Goal: Task Accomplishment & Management: Manage account settings

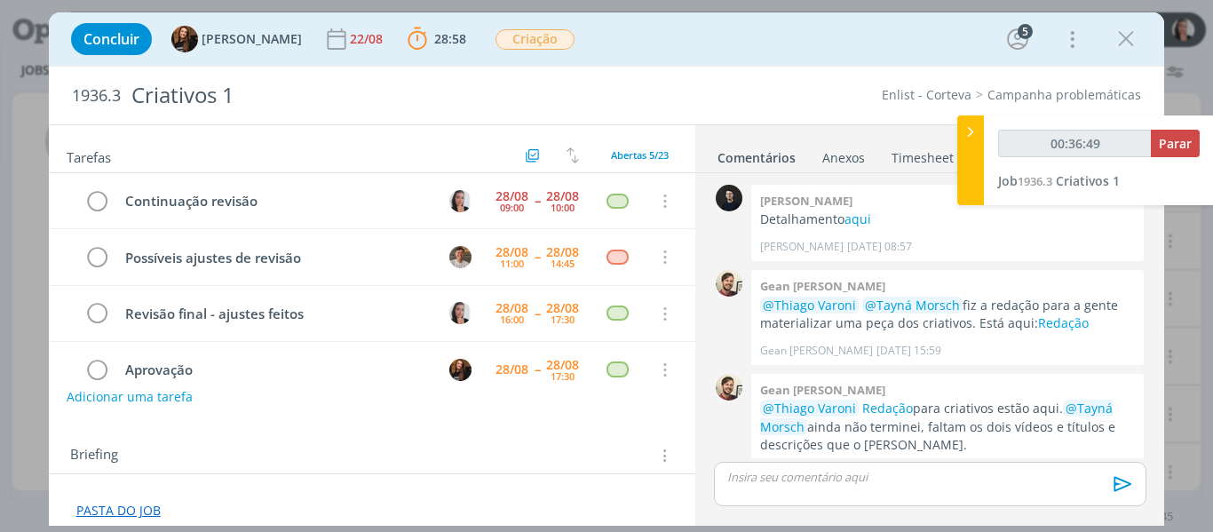
scroll to position [537, 0]
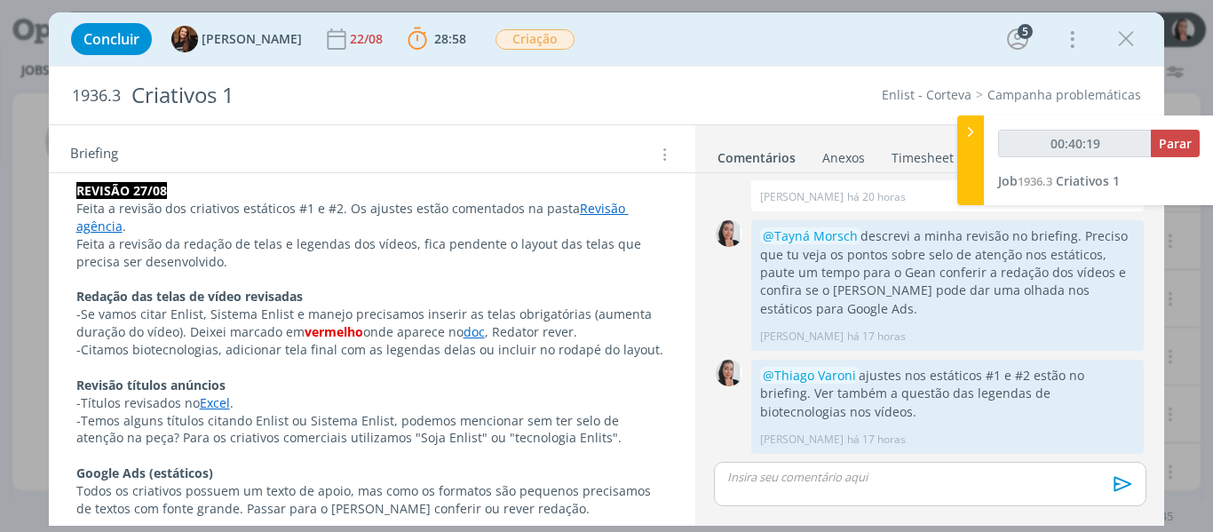
type input "00:40:20"
click at [975, 131] on icon at bounding box center [970, 132] width 18 height 19
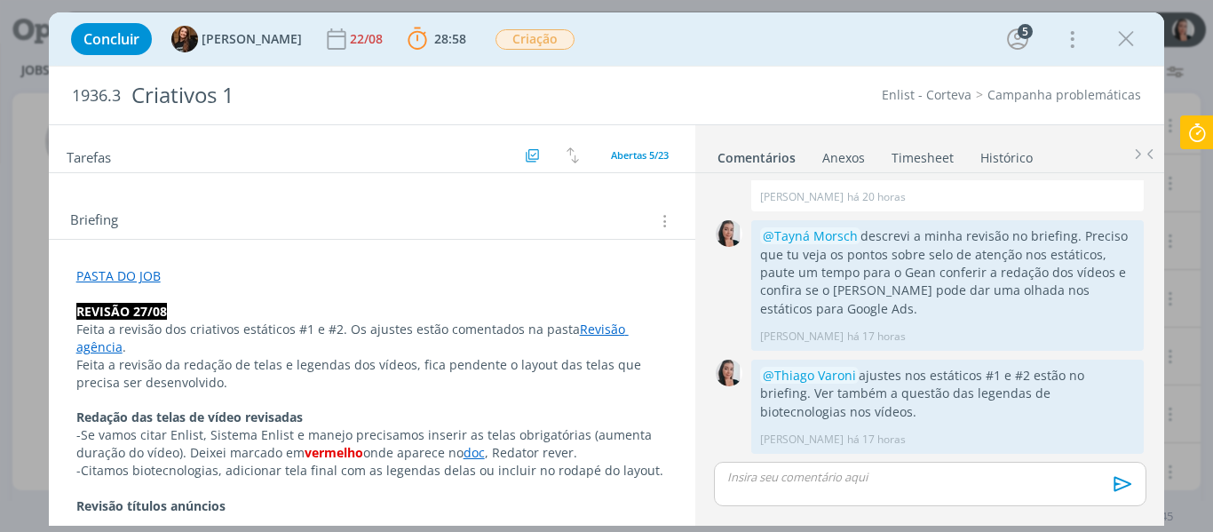
scroll to position [266, 0]
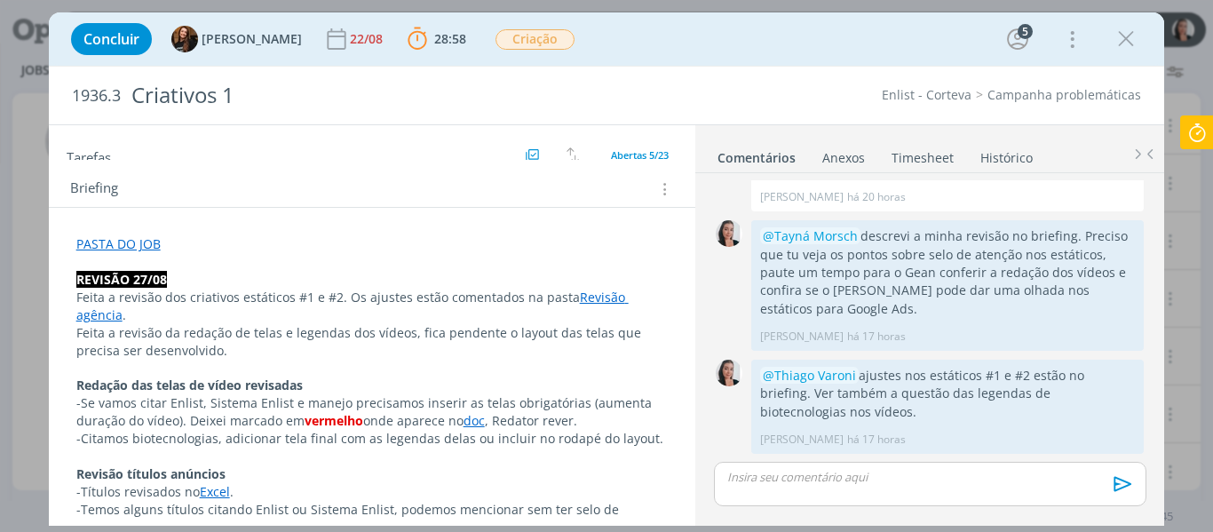
click at [697, 28] on div "Concluir Tayná Morsch 22/08 28:58 Parar Apontar Data * [DATE] Horas * 00:00 [PE…" at bounding box center [606, 39] width 1089 height 43
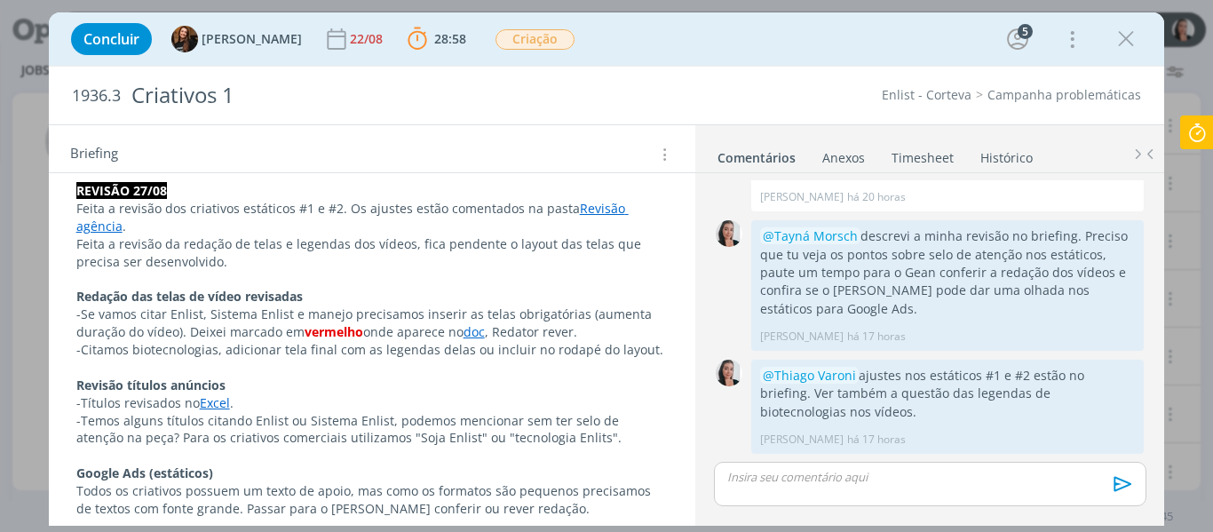
click at [548, 439] on p "-Temos alguns títulos citando Enlist ou Sistema Enlist, podemos mencionar sem t…" at bounding box center [372, 430] width 592 height 36
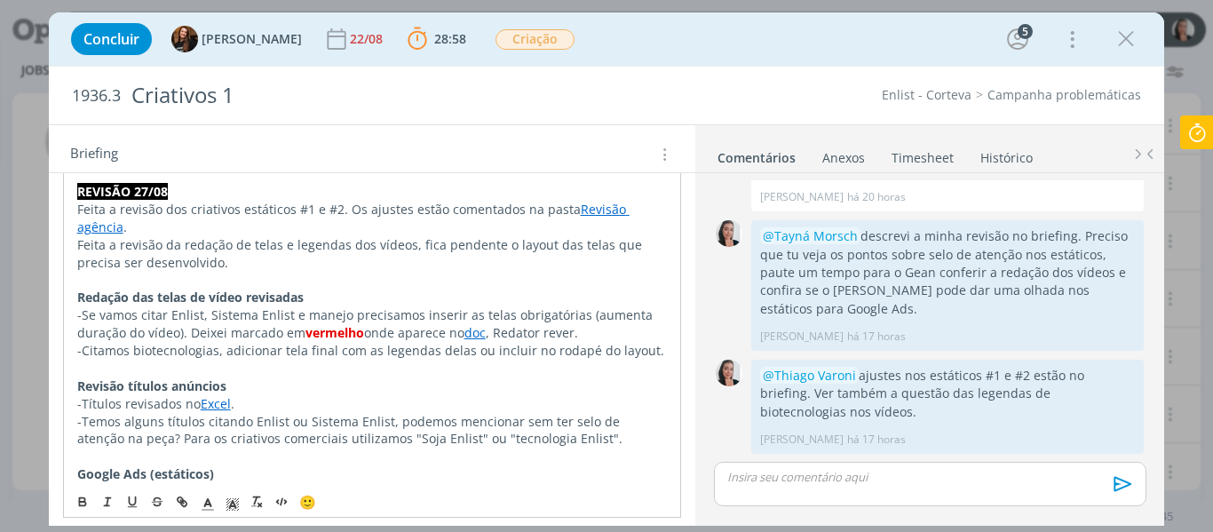
click at [560, 439] on p "-Temos alguns títulos citando Enlist ou Sistema Enlist, podemos mencionar sem t…" at bounding box center [372, 431] width 590 height 36
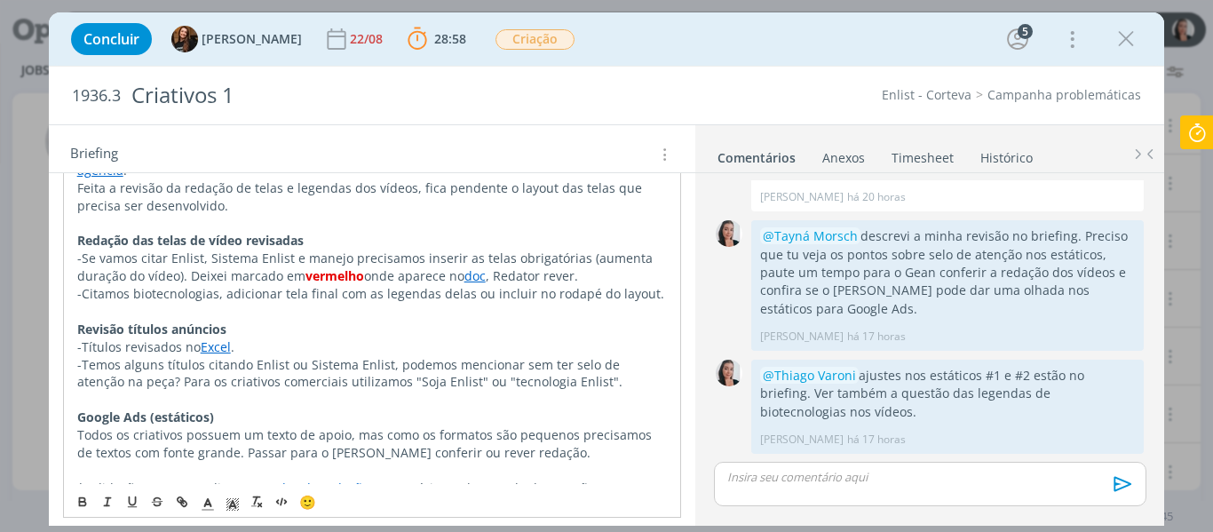
scroll to position [444, 0]
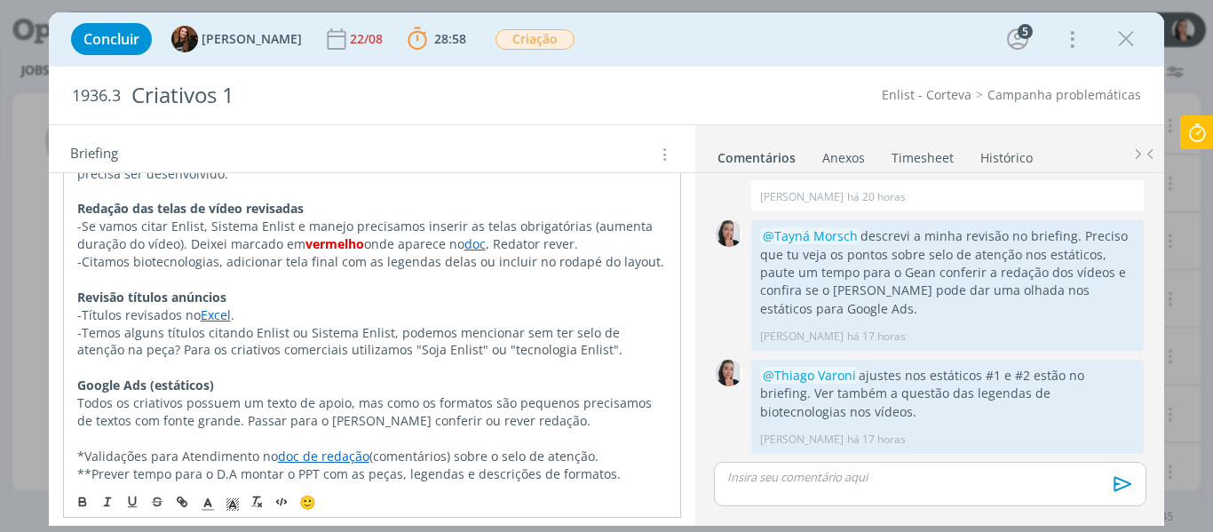
click at [571, 348] on p "-Temos alguns títulos citando Enlist ou Sistema Enlist, podemos mencionar sem t…" at bounding box center [372, 342] width 590 height 36
click at [604, 347] on p "-Temos alguns títulos citando Enlist ou Sistema Enlist, podemos mencionar sem t…" at bounding box center [372, 342] width 590 height 36
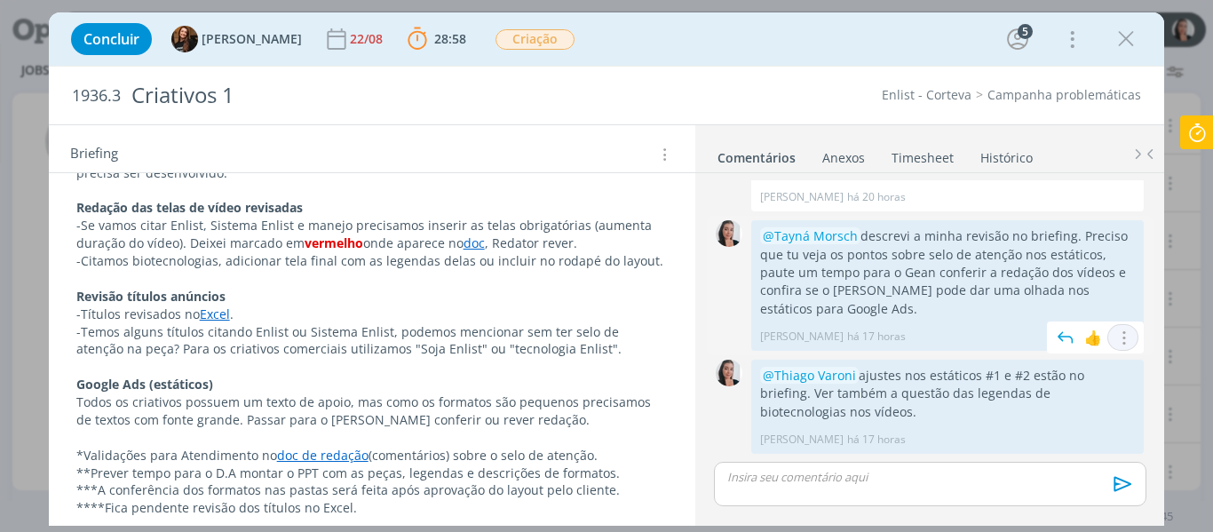
click at [1119, 341] on icon "dialog" at bounding box center [1123, 337] width 20 height 17
click at [1086, 371] on link "Editar" at bounding box center [1062, 364] width 140 height 28
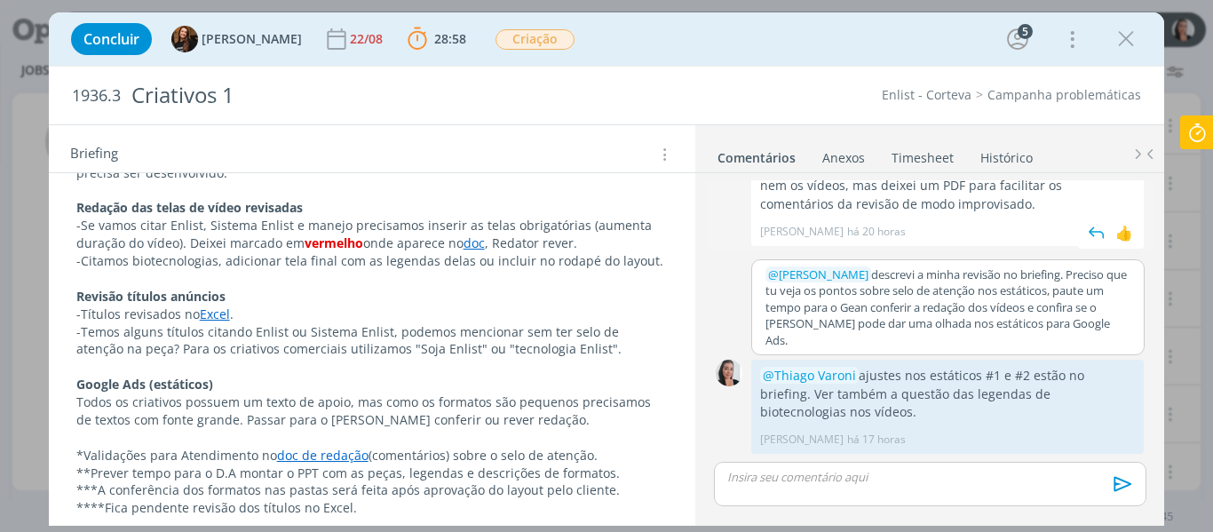
scroll to position [486, 0]
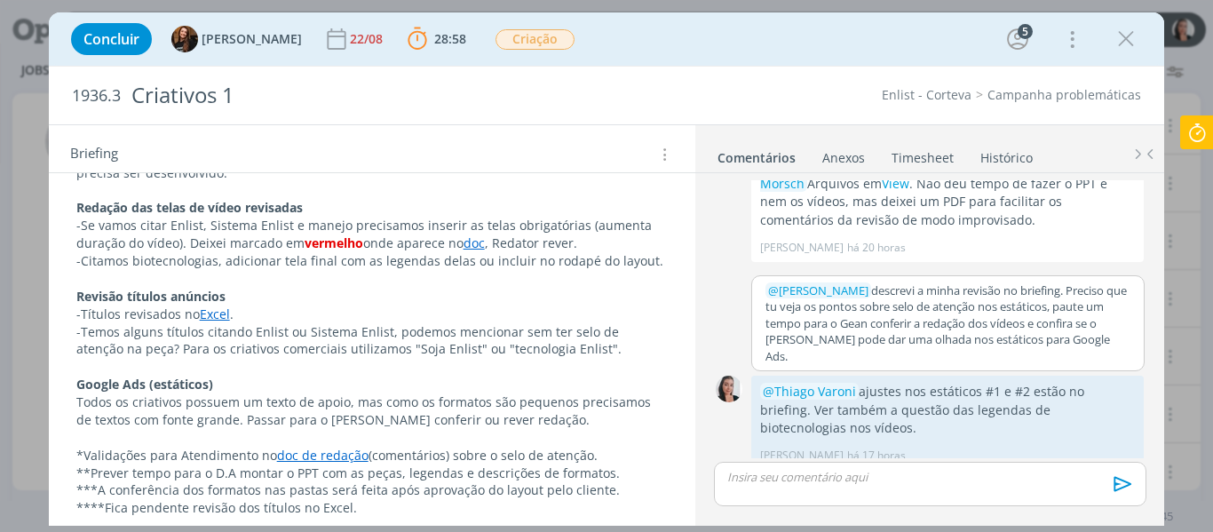
click at [1035, 324] on p "﻿ @ [PERSON_NAME] ﻿ descrevi a minha revisão no briefing. Preciso que tu veja o…" at bounding box center [947, 323] width 364 height 82
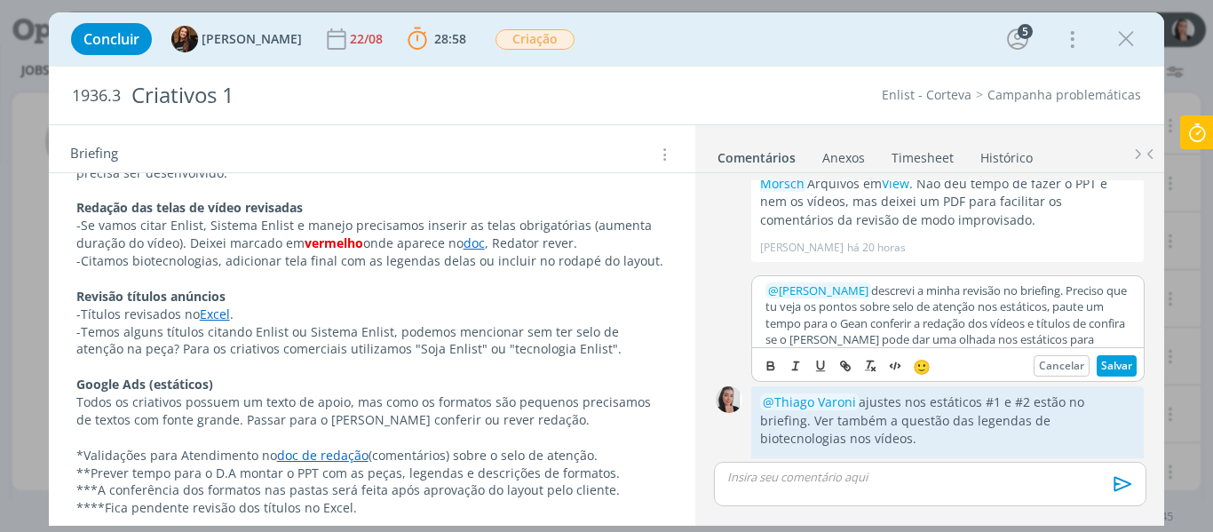
scroll to position [1, 0]
click at [1110, 357] on button "Salvar" at bounding box center [1116, 365] width 40 height 21
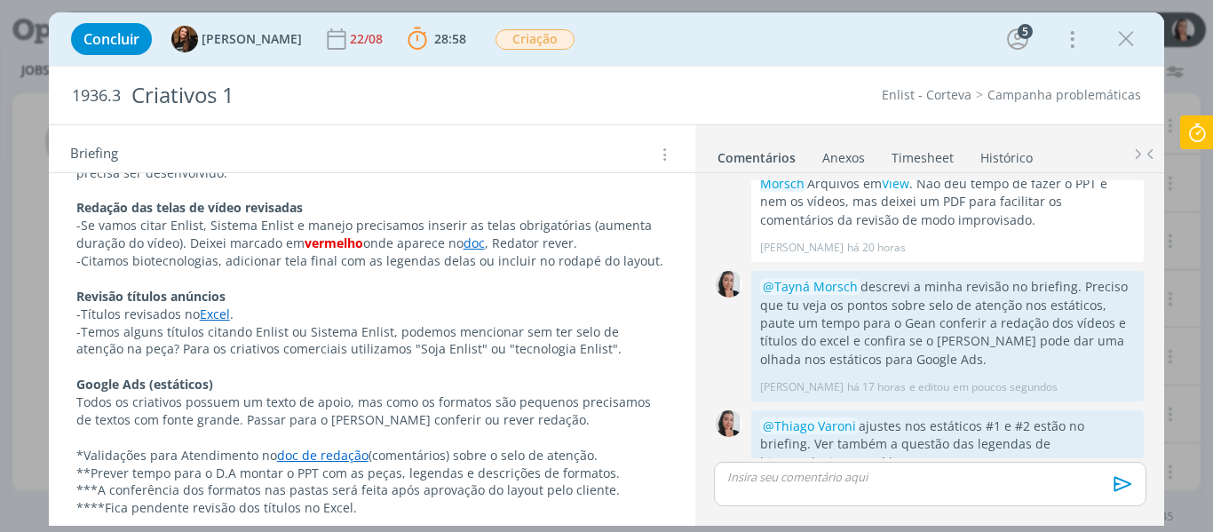
click at [494, 297] on p "Revisão títulos anúncios" at bounding box center [372, 297] width 592 height 18
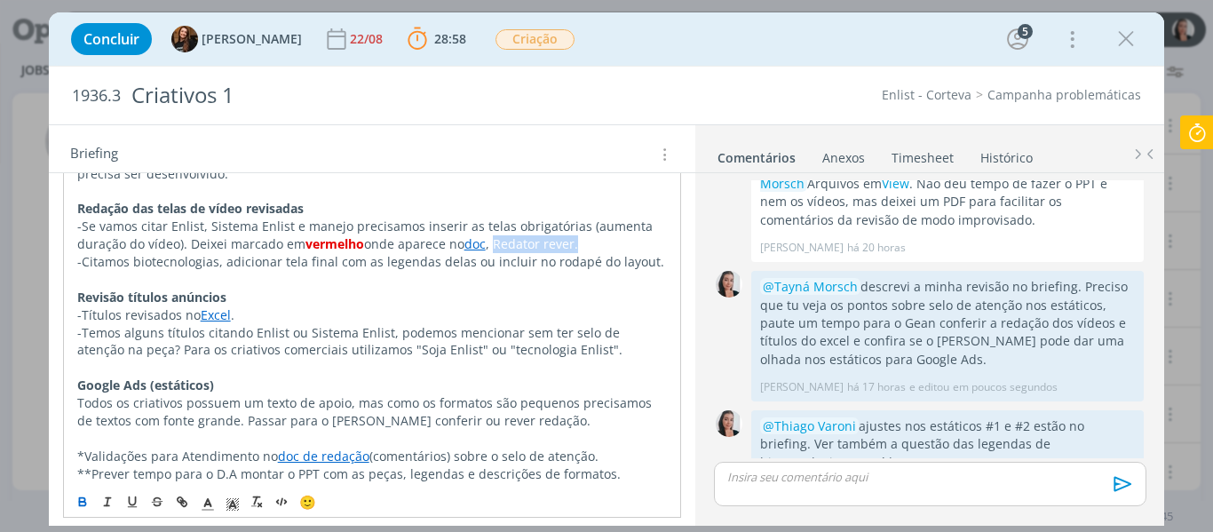
drag, startPoint x: 479, startPoint y: 241, endPoint x: 564, endPoint y: 241, distance: 84.3
click at [564, 241] on p "-Se vamos citar Enlist, Sistema Enlist e manejo precisamos inserir as telas obr…" at bounding box center [372, 235] width 590 height 36
click at [499, 245] on p "-Se vamos citar Enlist, Sistema Enlist e manejo precisamos inserir as telas obr…" at bounding box center [372, 235] width 590 height 36
click at [502, 245] on p "-Se vamos citar Enlist, Sistema Enlist e manejo precisamos inserir as telas obr…" at bounding box center [372, 235] width 590 height 36
click at [502, 244] on p "-Se vamos citar Enlist, Sistema Enlist e manejo precisamos inserir as telas obr…" at bounding box center [372, 235] width 590 height 36
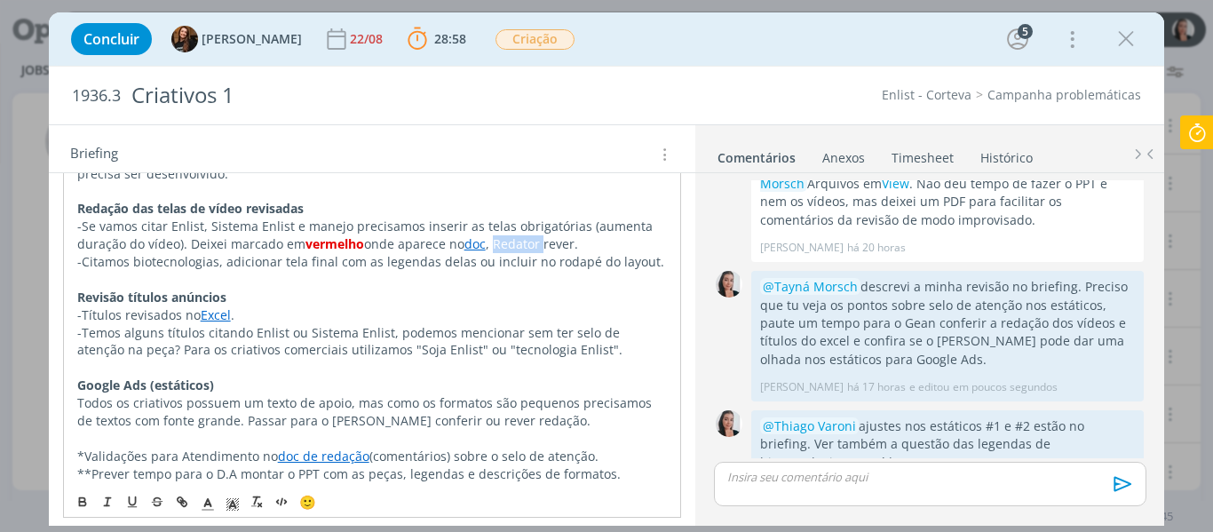
click at [502, 244] on p "-Se vamos citar Enlist, Sistema Enlist e manejo precisamos inserir as telas obr…" at bounding box center [372, 235] width 590 height 36
click at [511, 242] on p "-Se vamos citar Enlist, Sistema Enlist e manejo precisamos inserir as telas obr…" at bounding box center [372, 235] width 590 height 36
click at [491, 237] on p "-Se vamos citar Enlist, Sistema Enlist e manejo precisamos inserir as telas obr…" at bounding box center [372, 235] width 590 height 36
click at [480, 241] on p "-Se vamos citar Enlist, Sistema Enlist e manejo precisamos inserir as telas obr…" at bounding box center [372, 235] width 590 height 36
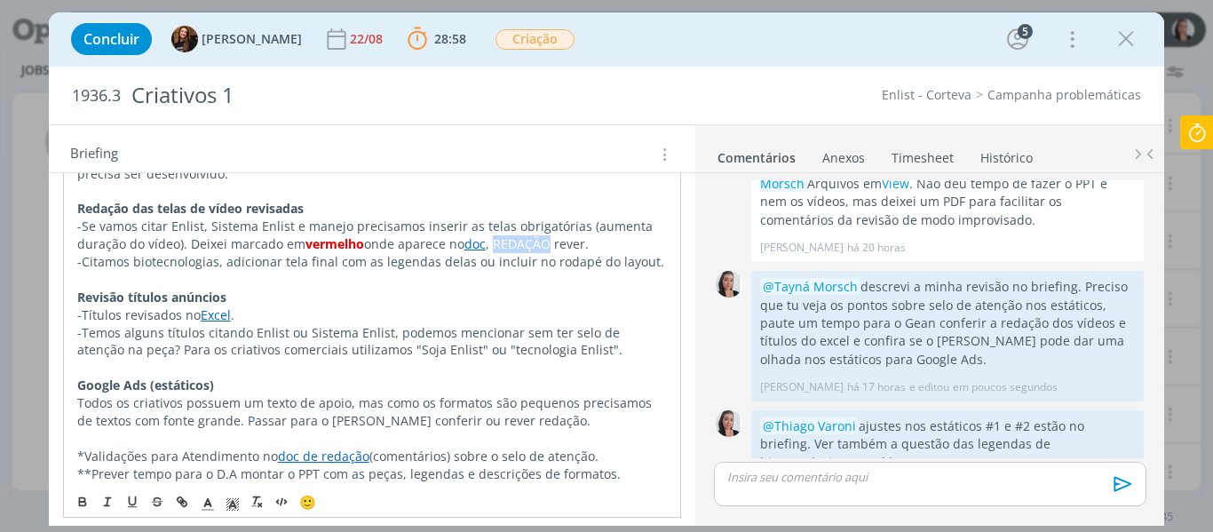
click at [481, 242] on p "-Se vamos citar Enlist, Sistema Enlist e manejo precisamos inserir as telas obr…" at bounding box center [372, 235] width 590 height 36
click at [210, 505] on polyline "dialog" at bounding box center [207, 502] width 6 height 7
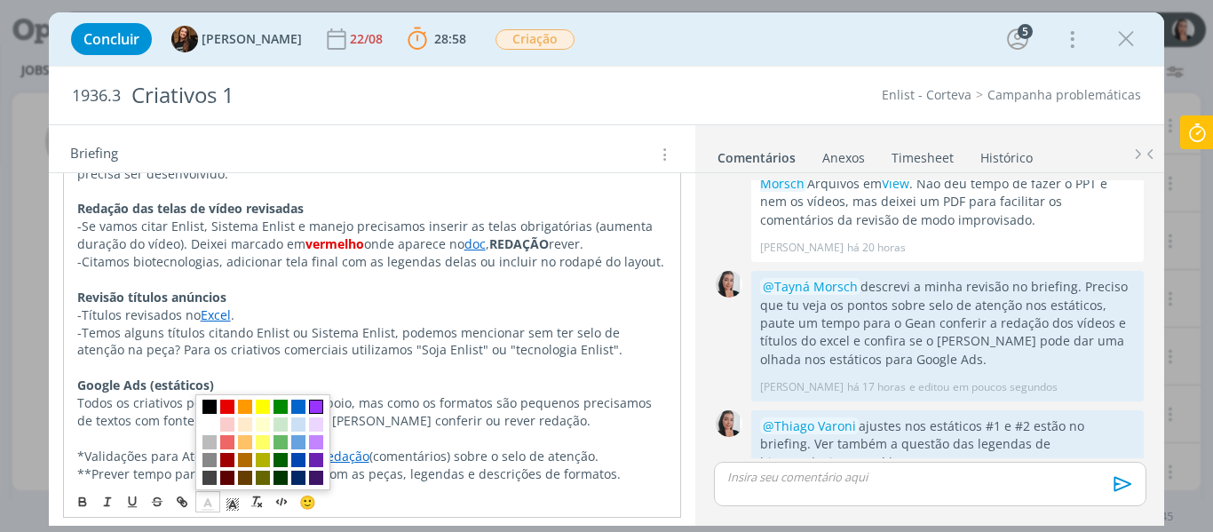
drag, startPoint x: 317, startPoint y: 406, endPoint x: 383, endPoint y: 311, distance: 115.5
click at [317, 405] on span "dialog" at bounding box center [316, 406] width 14 height 14
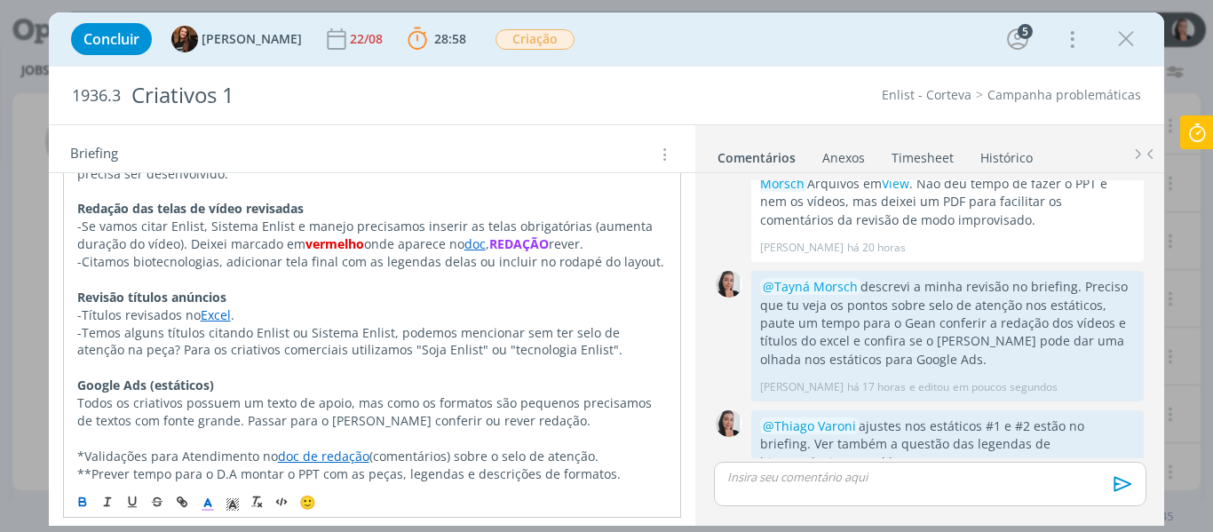
click at [462, 260] on p "-Citamos biotecnologias, adicionar tela final com as legendas delas ou incluir …" at bounding box center [372, 262] width 590 height 18
drag, startPoint x: 479, startPoint y: 241, endPoint x: 603, endPoint y: 238, distance: 123.4
click at [603, 238] on p "-Se vamos citar Enlist, Sistema Enlist e manejo precisamos inserir as telas obr…" at bounding box center [372, 235] width 590 height 36
copy p "REDAÇÃO rever."
click at [516, 366] on p "dialog" at bounding box center [372, 368] width 590 height 18
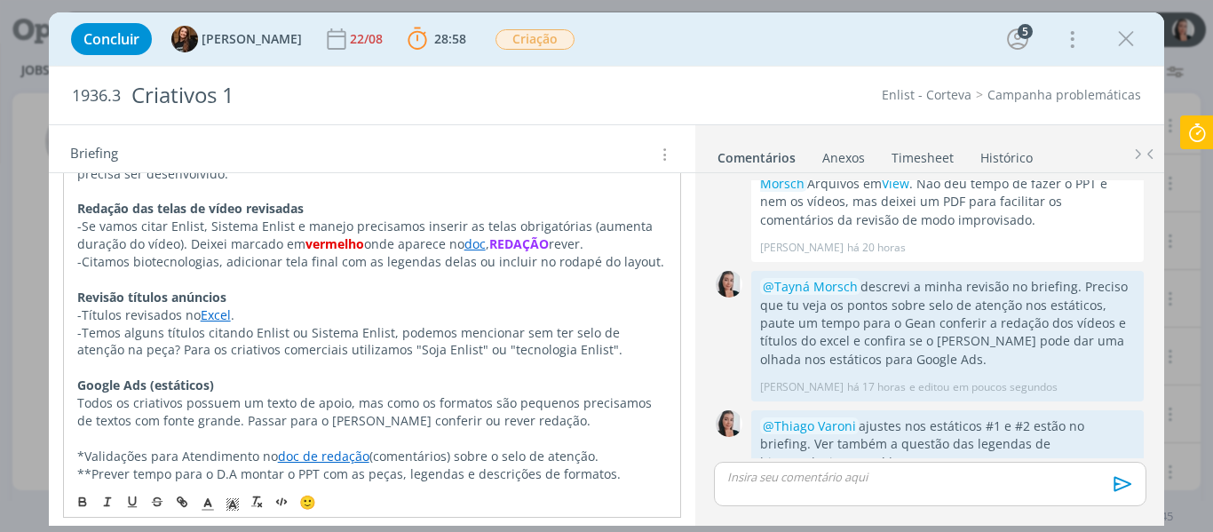
click at [580, 354] on p "-Temos alguns títulos citando Enlist ou Sistema Enlist, podemos mencionar sem t…" at bounding box center [372, 342] width 590 height 36
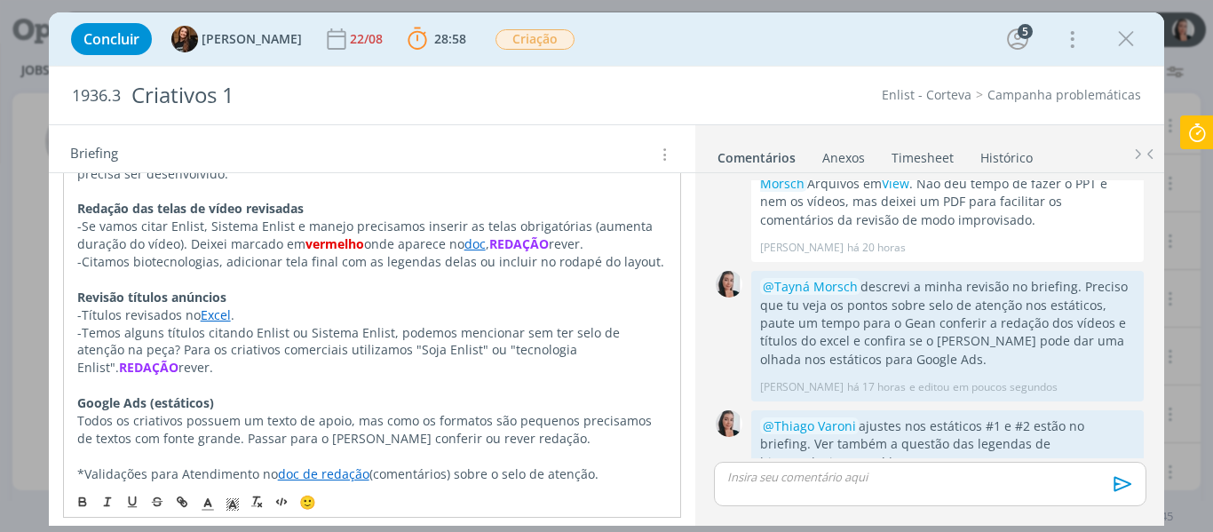
click at [569, 376] on p "dialog" at bounding box center [372, 385] width 590 height 18
click at [565, 428] on p "Todos os criativos possuem um texto de apoio, mas como os formatos são pequenos…" at bounding box center [372, 430] width 590 height 36
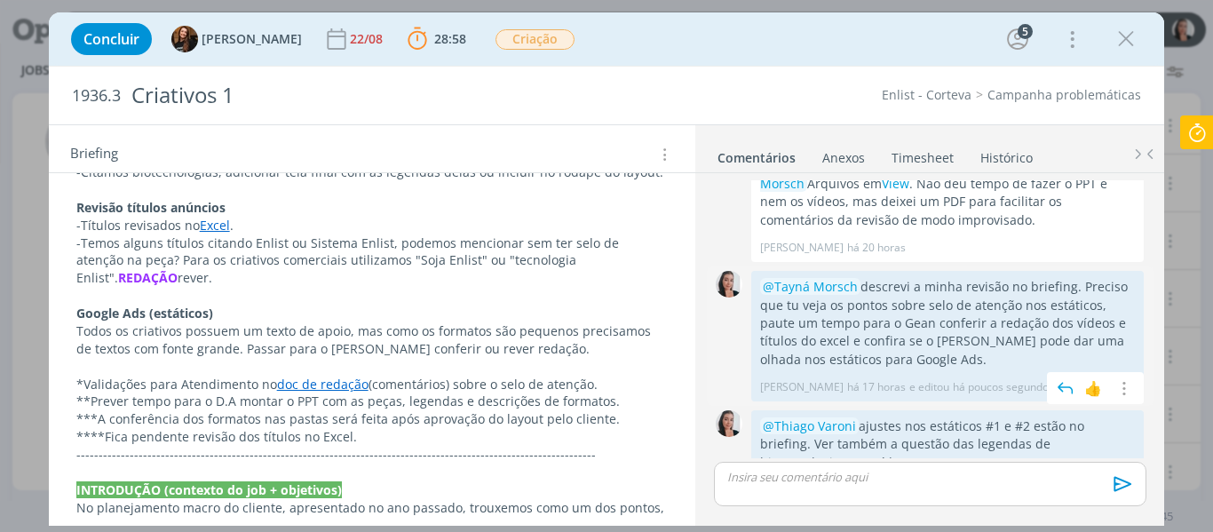
scroll to position [537, 0]
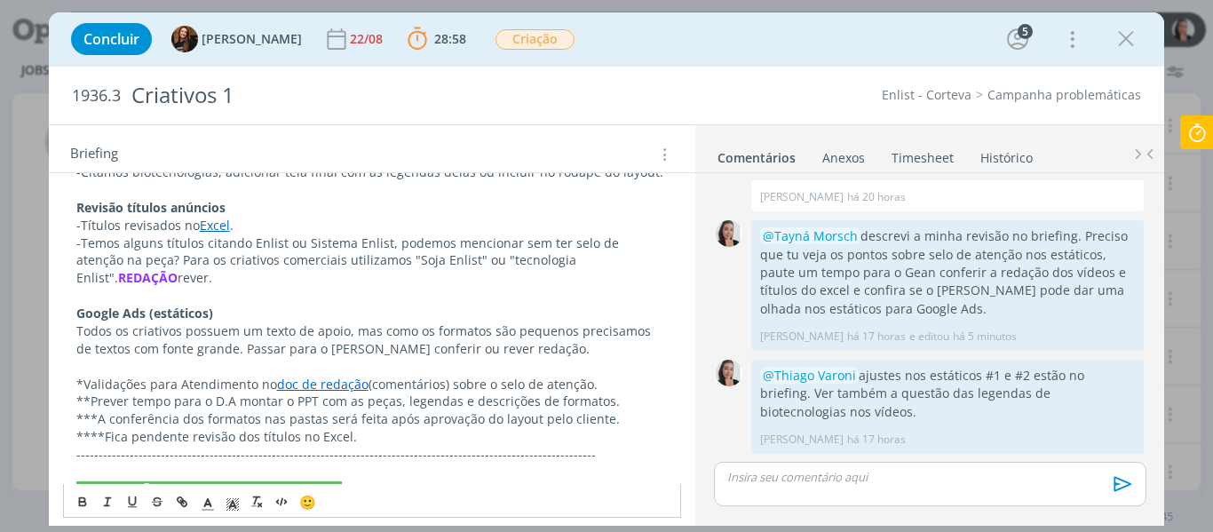
drag, startPoint x: 658, startPoint y: 258, endPoint x: 554, endPoint y: 260, distance: 103.9
click at [554, 260] on p "-Temos alguns títulos citando Enlist ou Sistema Enlist, podemos mencionar sem t…" at bounding box center [372, 260] width 592 height 53
copy p "REDAÇÃO rever."
click at [568, 358] on p "dialog" at bounding box center [372, 367] width 592 height 18
click at [559, 331] on p "Todos os criativos possuem um texto de apoio, mas como os formatos são pequenos…" at bounding box center [372, 340] width 592 height 36
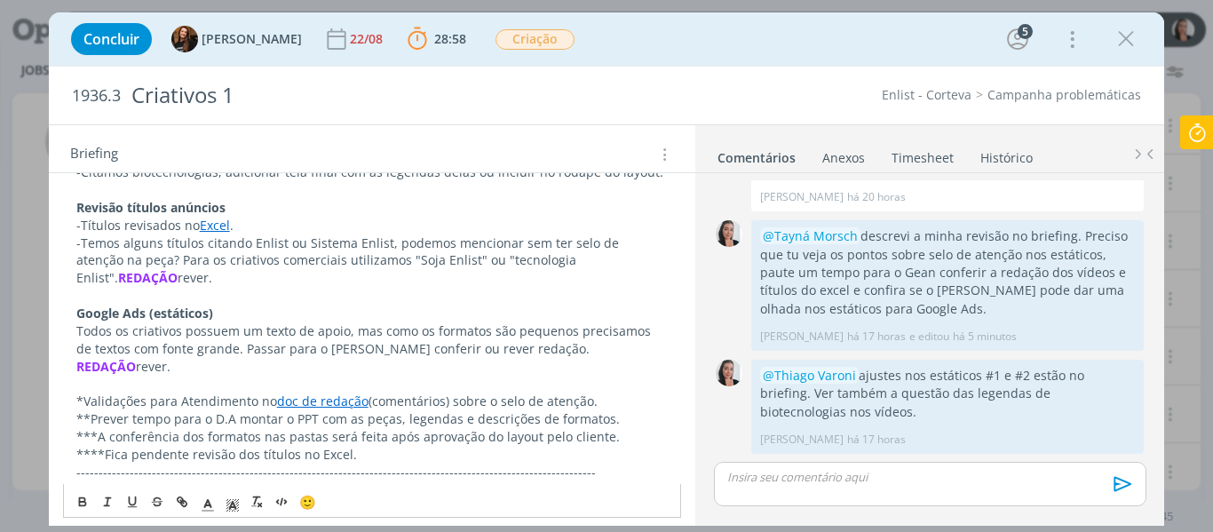
click at [611, 376] on p "dialog" at bounding box center [372, 385] width 592 height 18
click at [1192, 128] on icon at bounding box center [1197, 132] width 32 height 35
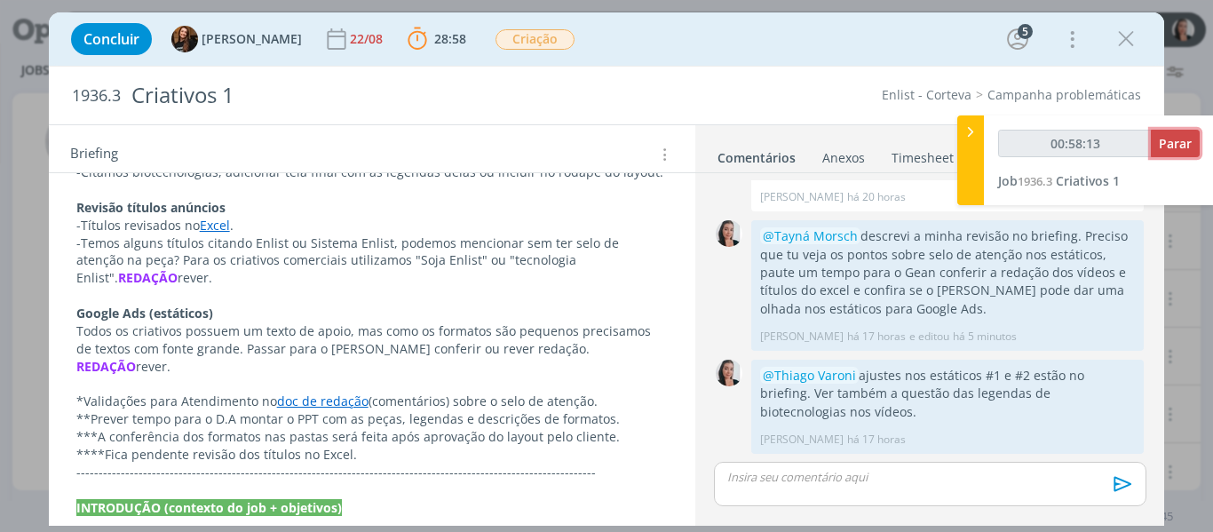
type input "00:58:14"
click at [1182, 139] on span "Parar" at bounding box center [1175, 143] width 33 height 17
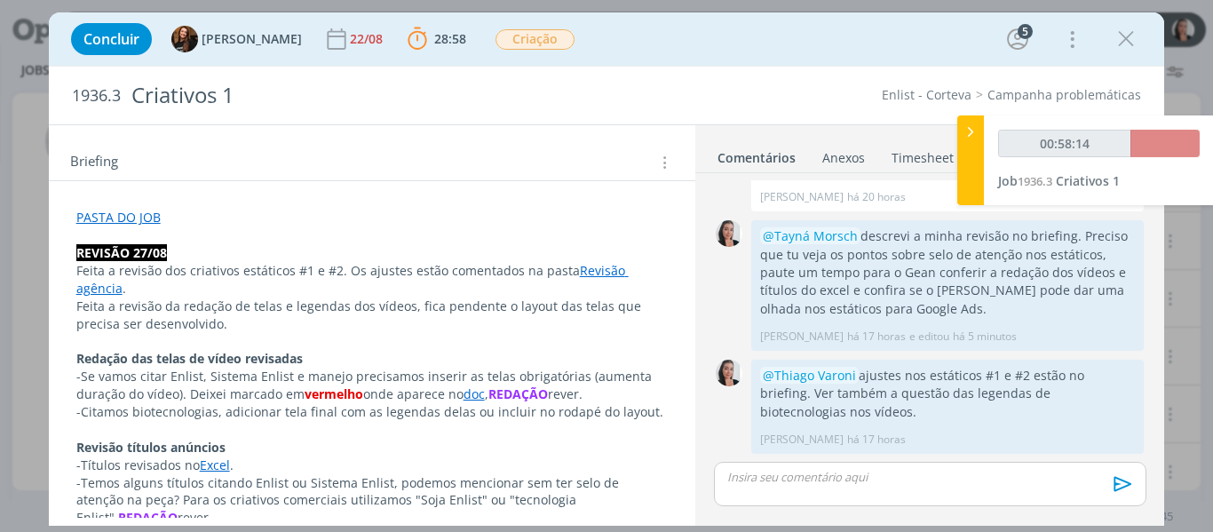
scroll to position [0, 0]
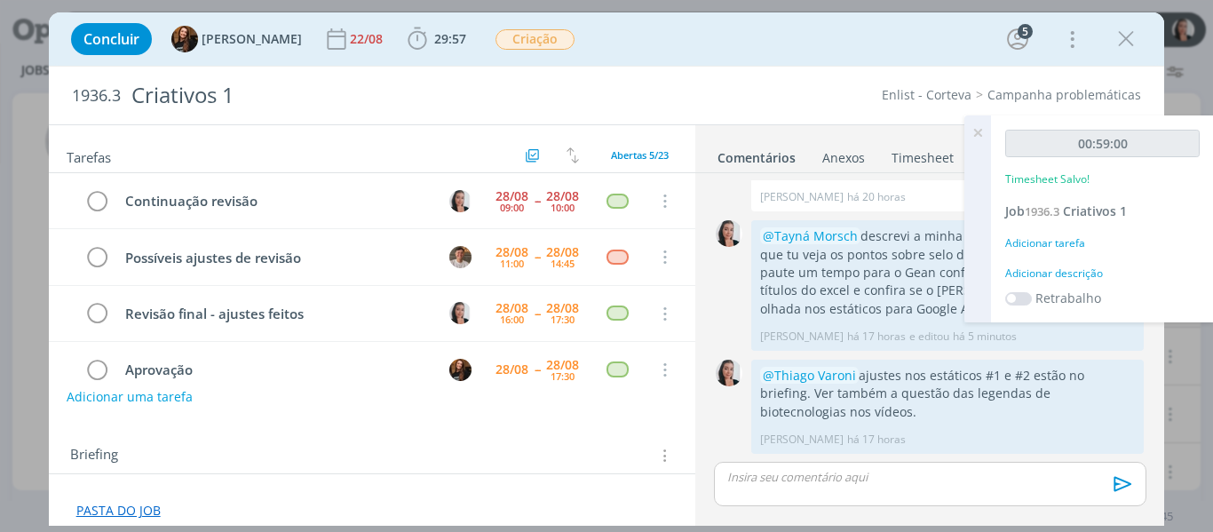
click at [1083, 272] on div "Adicionar descrição" at bounding box center [1102, 273] width 194 height 16
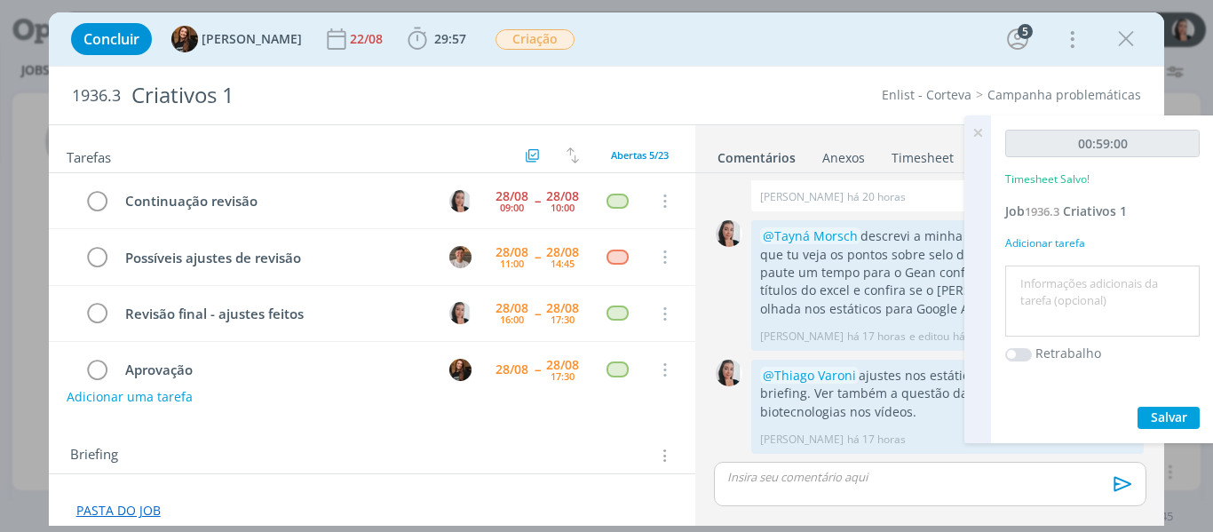
click at [1095, 299] on textarea at bounding box center [1102, 301] width 186 height 63
type textarea "revisão títulos"
click at [1167, 419] on span "Salvar" at bounding box center [1169, 416] width 36 height 17
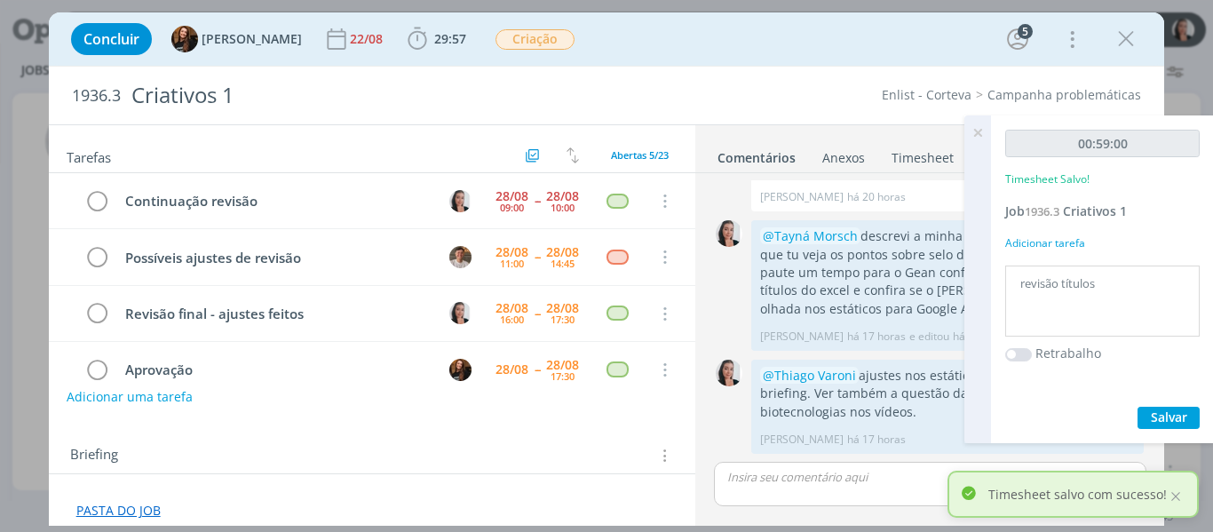
click at [978, 134] on icon at bounding box center [977, 132] width 32 height 35
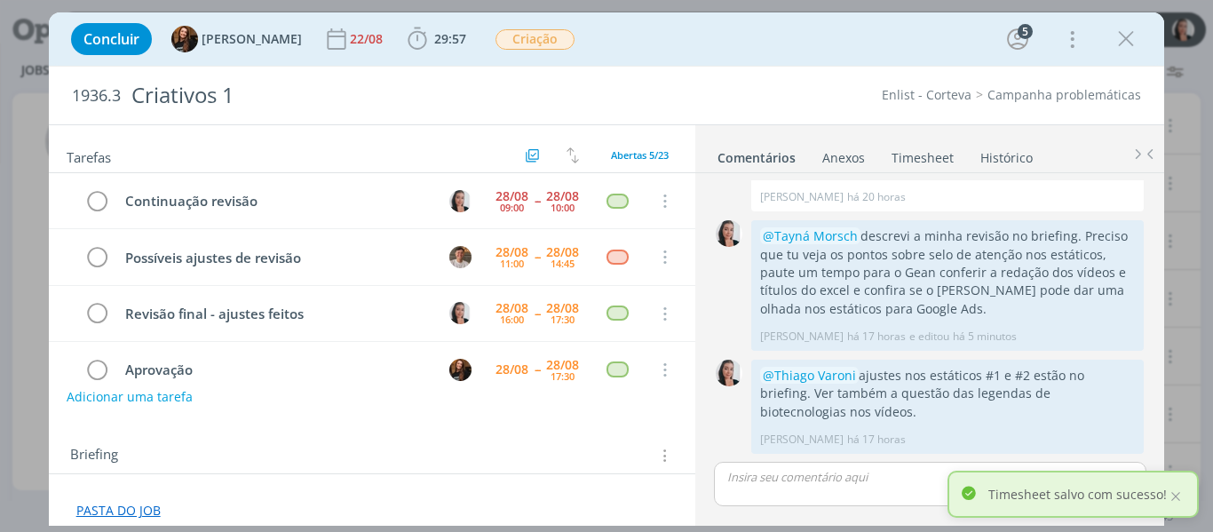
click at [890, 56] on div "Concluir Tayná Morsch 22/08 29:57 Iniciar Apontar Data * [DATE] Horas * 00:00 […" at bounding box center [606, 39] width 1089 height 43
click at [102, 201] on icon "dialog" at bounding box center [97, 201] width 25 height 27
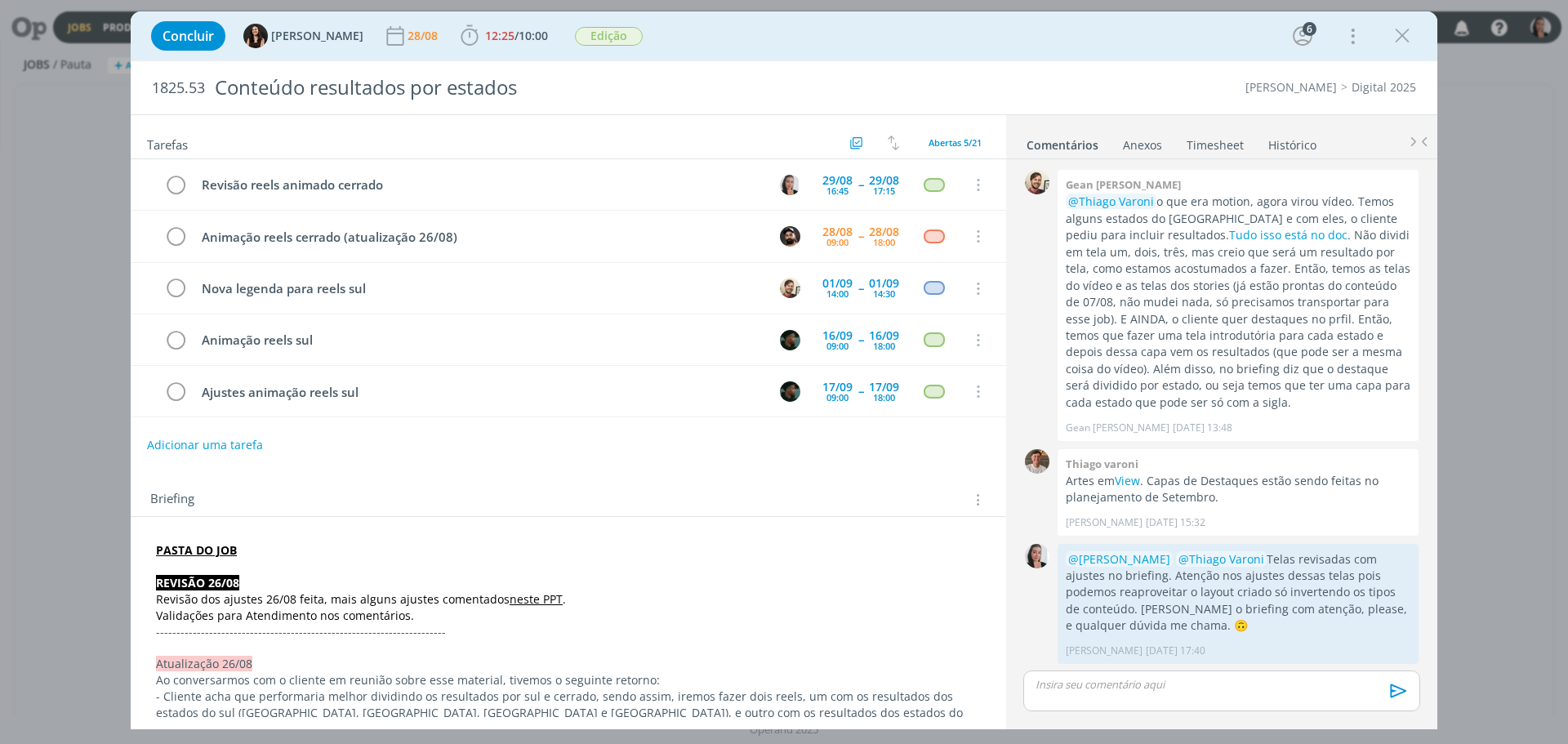
scroll to position [930, 0]
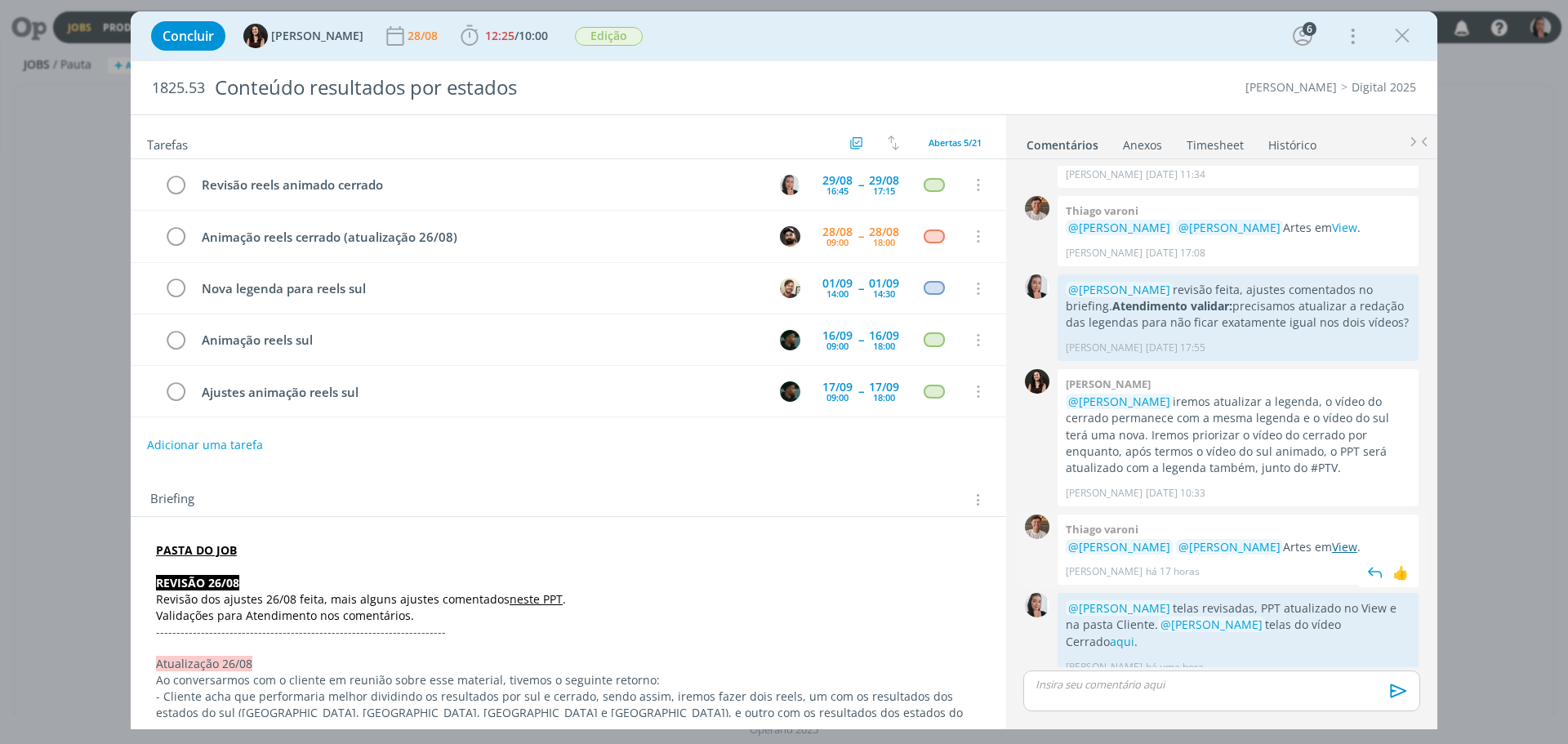
click at [1336, 551] on link "View" at bounding box center [1345, 546] width 26 height 16
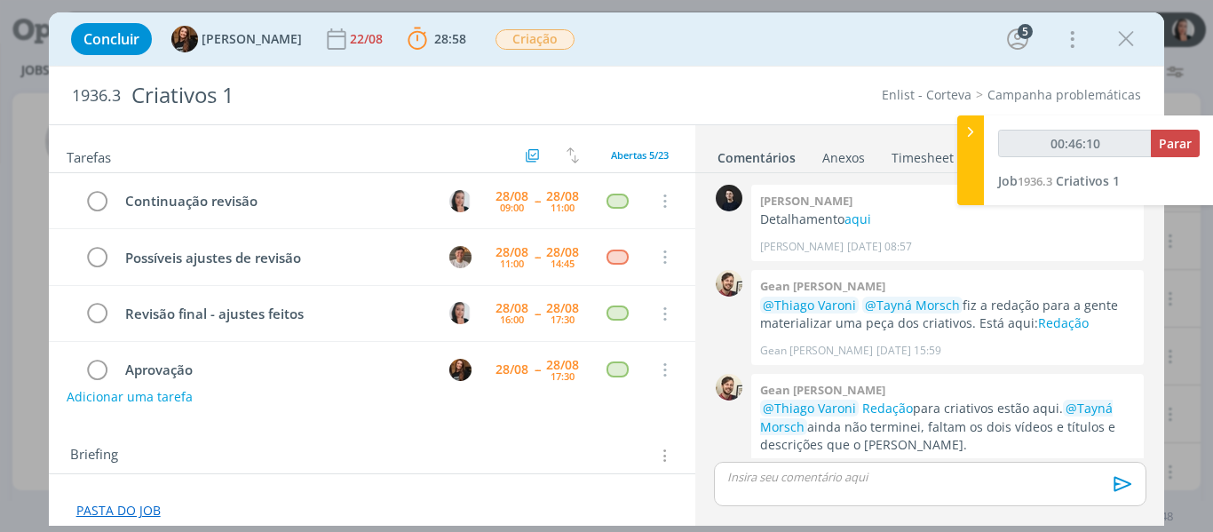
scroll to position [537, 0]
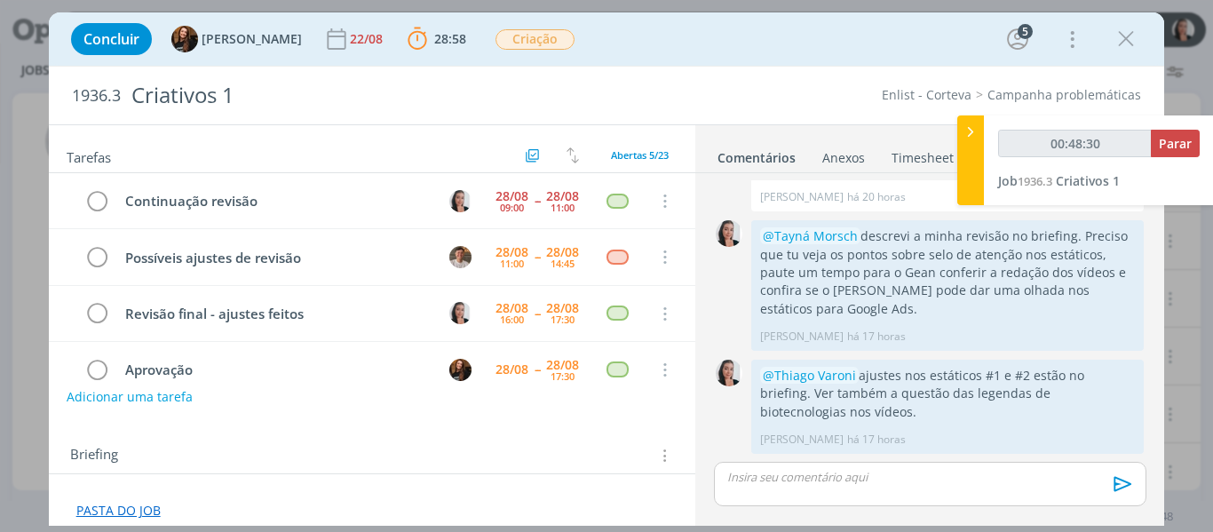
click at [953, 172] on ul "Comentários Anexos 0 Timesheet Histórico" at bounding box center [929, 149] width 469 height 48
type input "00:48:31"
click at [966, 171] on div at bounding box center [970, 160] width 27 height 90
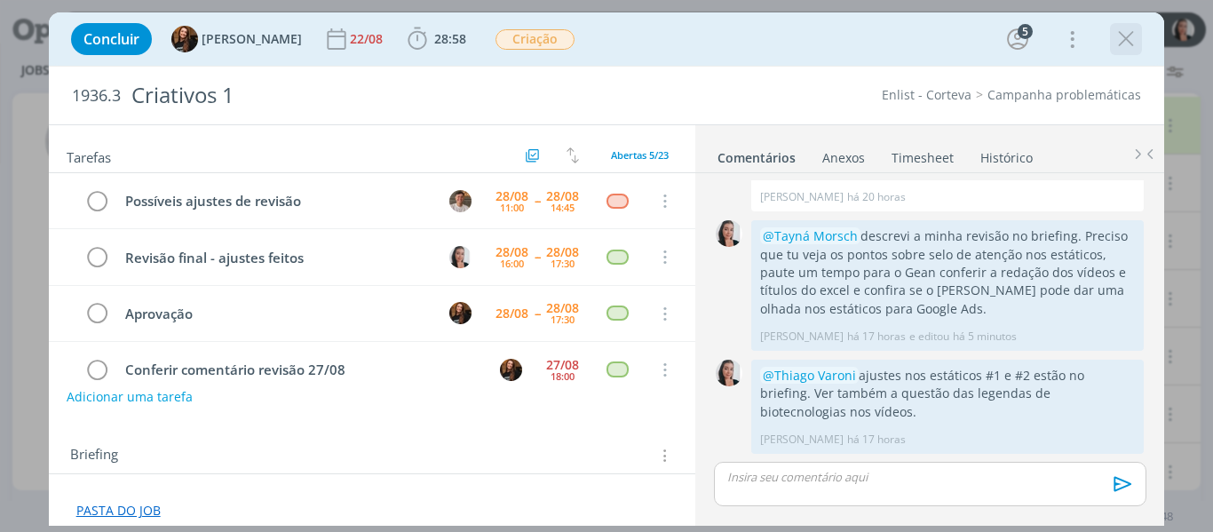
click at [1119, 42] on icon "dialog" at bounding box center [1125, 39] width 27 height 27
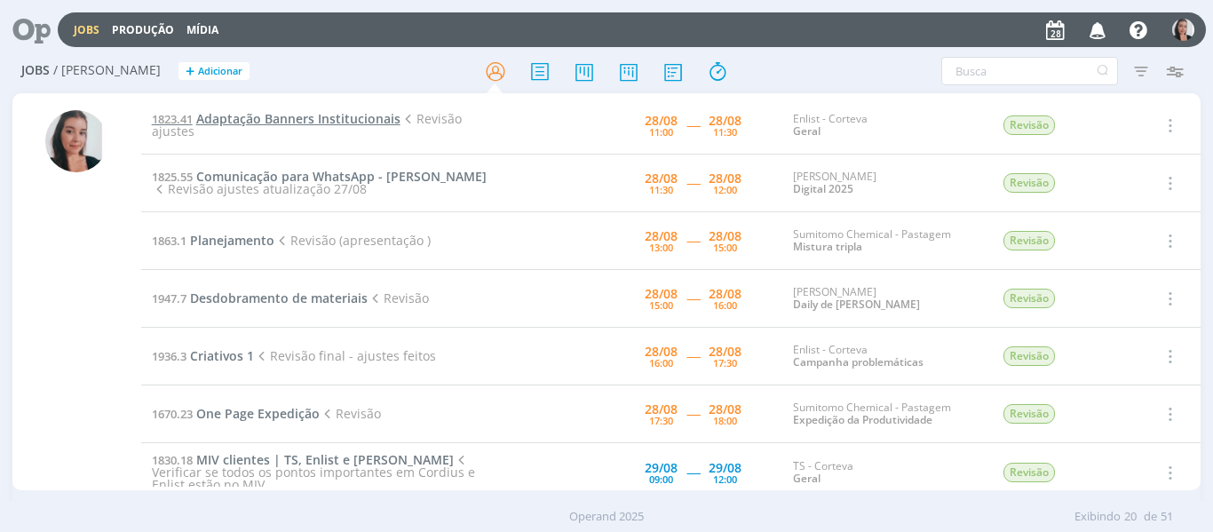
click at [323, 118] on span "Adaptação Banners Institucionais" at bounding box center [298, 118] width 204 height 17
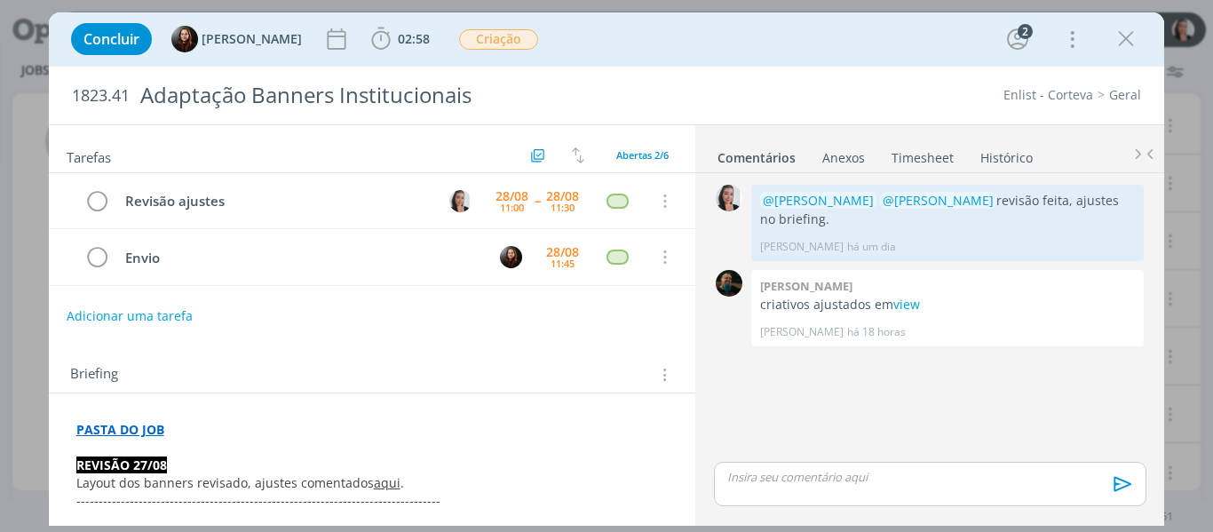
click at [898, 43] on div "Concluir Eduarda Pereira 02:58 Iniciar Apontar Data * 28/08/2025 Horas * 00:00 …" at bounding box center [606, 39] width 1089 height 43
click at [377, 46] on icon "dialog" at bounding box center [381, 39] width 27 height 27
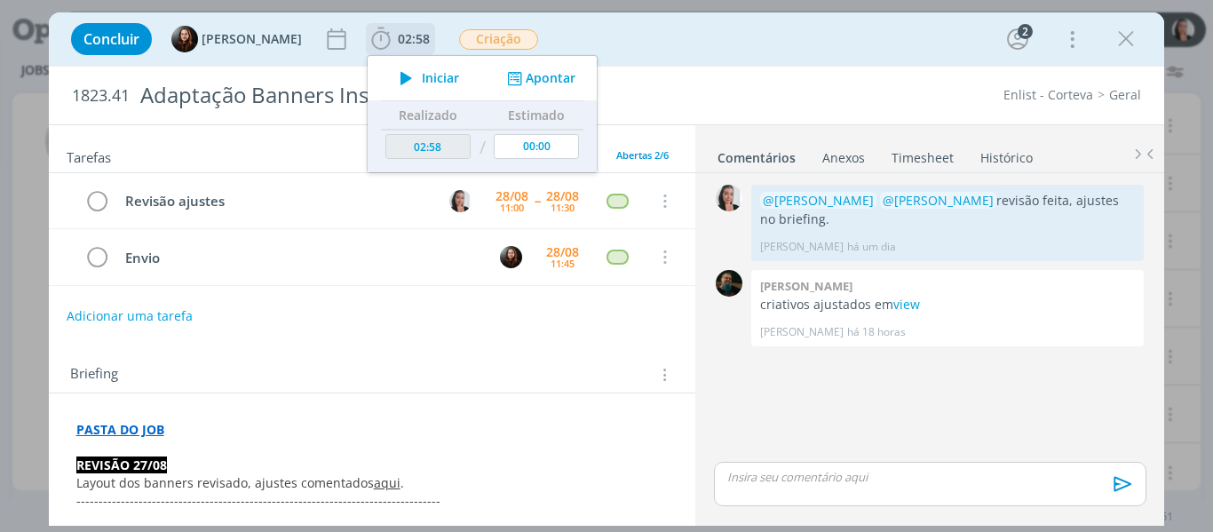
click at [398, 85] on icon "dialog" at bounding box center [406, 78] width 31 height 23
click at [622, 27] on div "Concluir Eduarda Pereira 02:58 Parar Apontar Data * 28/08/2025 Horas * 00:00 Ta…" at bounding box center [606, 39] width 1089 height 43
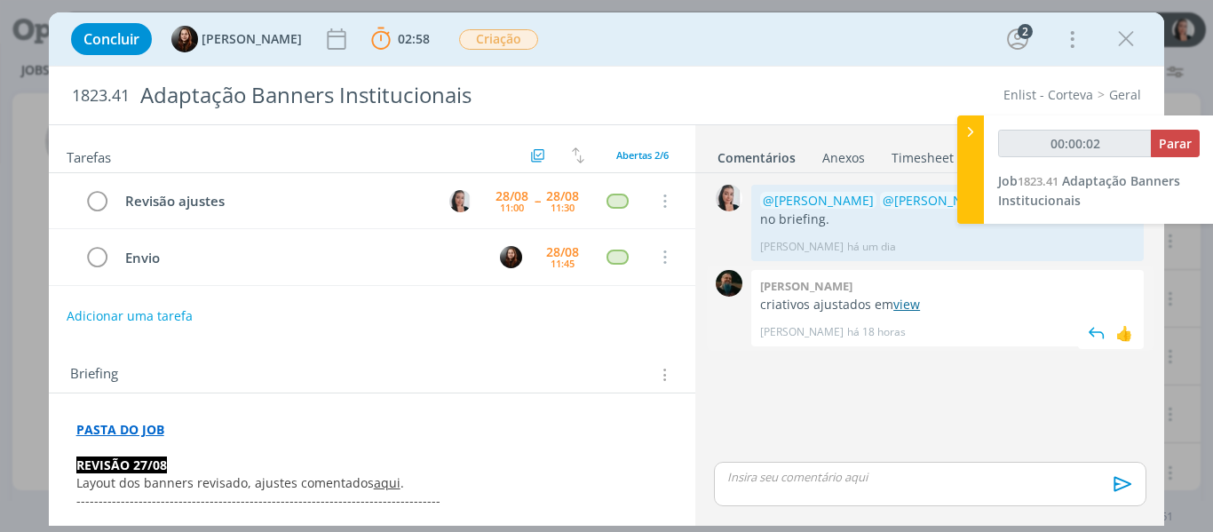
click at [914, 306] on link "view" at bounding box center [906, 304] width 27 height 17
type input "00:00:05"
click at [976, 167] on div at bounding box center [970, 169] width 27 height 108
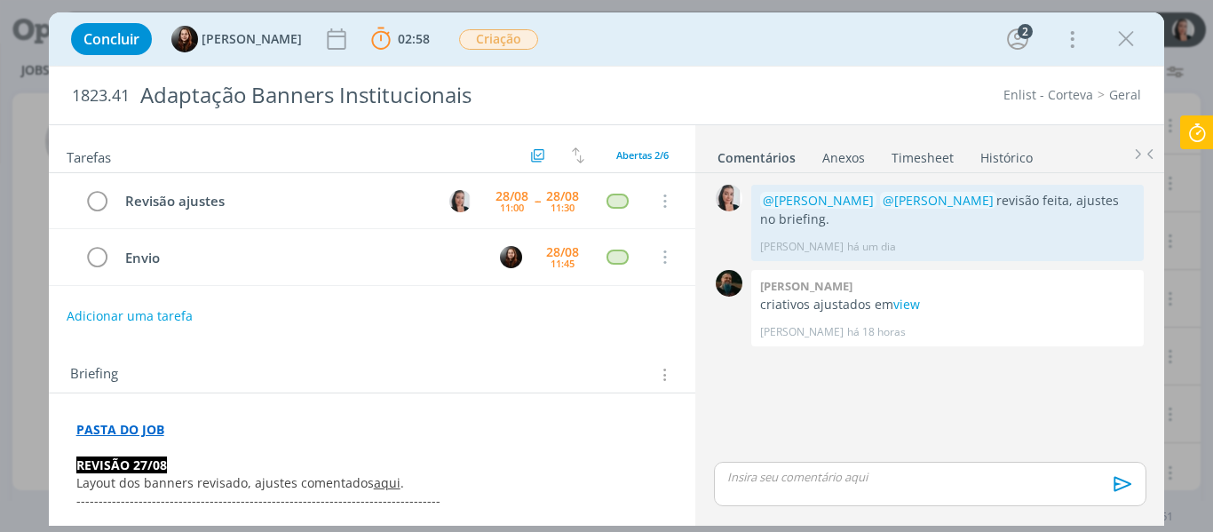
click at [786, 468] on div "dialog" at bounding box center [929, 484] width 431 height 44
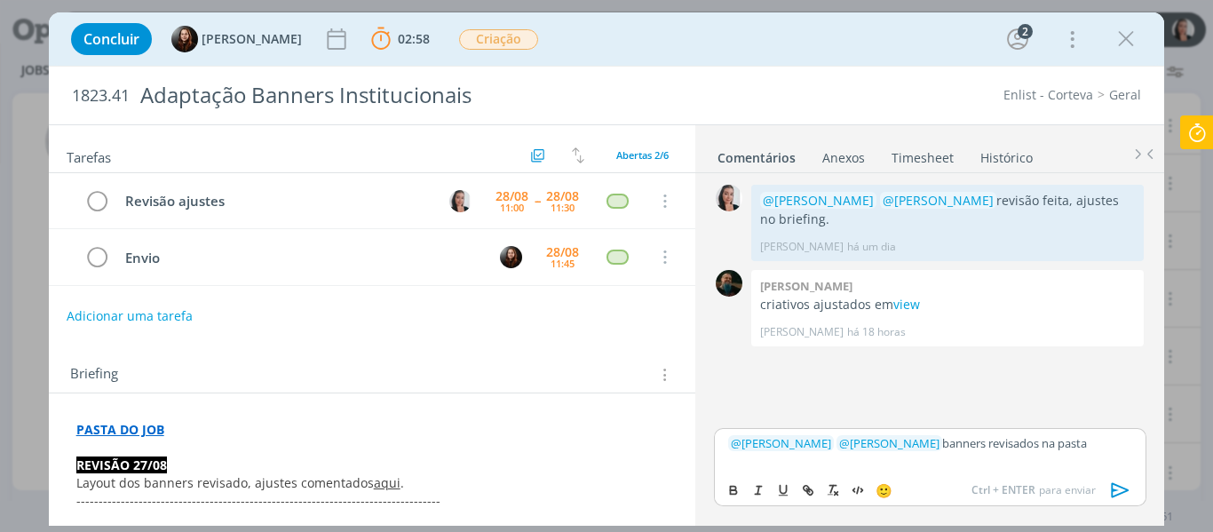
click at [1100, 449] on p "﻿ @ Tayná Morsch ﻿ ﻿ @ Eduarda Pereira ﻿ banners revisados na pasta" at bounding box center [929, 443] width 403 height 16
click at [1120, 489] on icon "dialog" at bounding box center [1120, 490] width 27 height 27
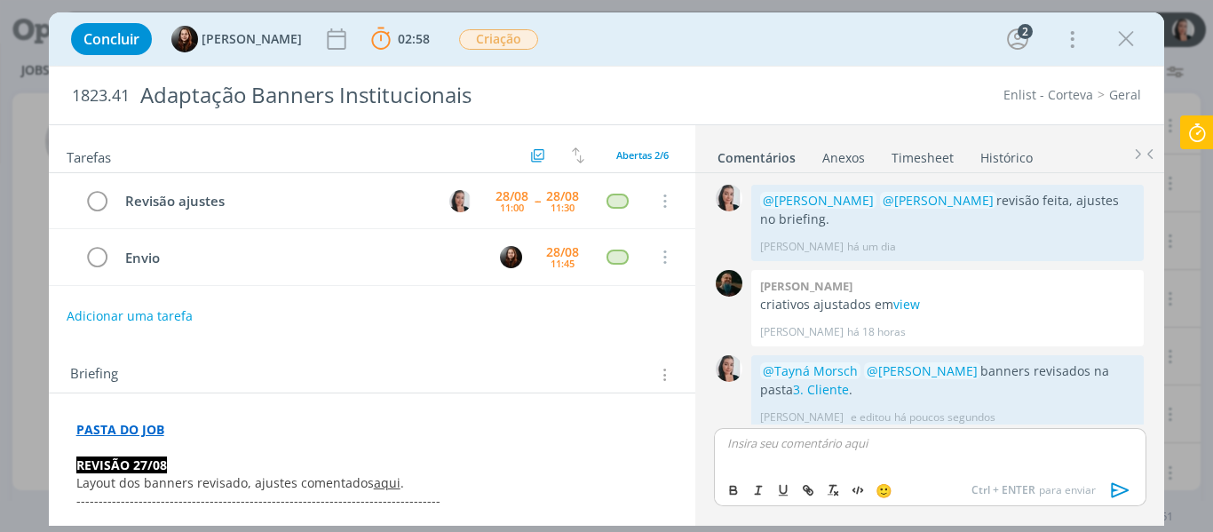
scroll to position [12, 0]
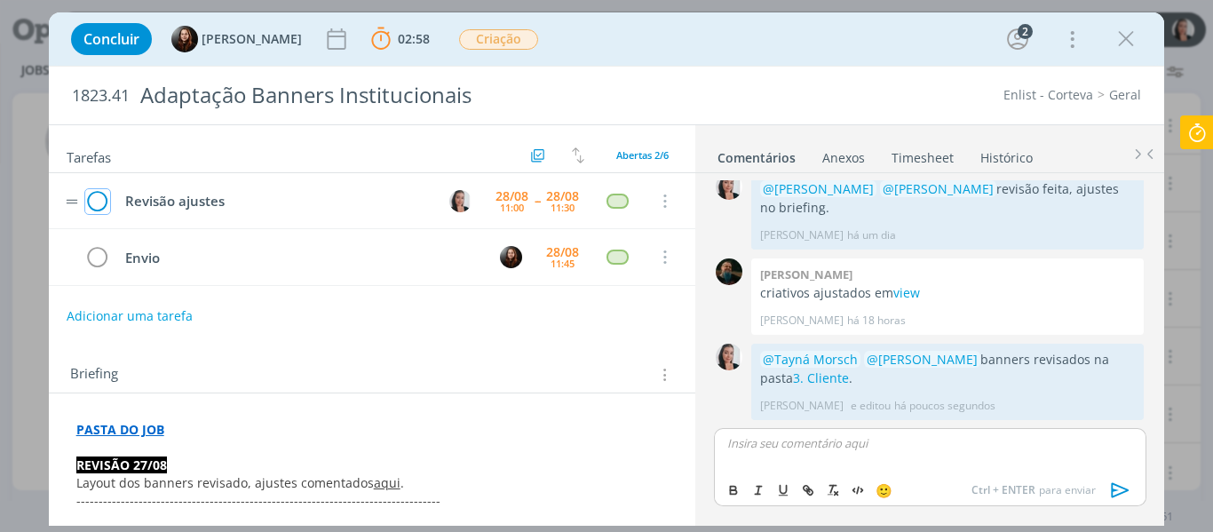
click at [90, 202] on icon "dialog" at bounding box center [97, 201] width 25 height 27
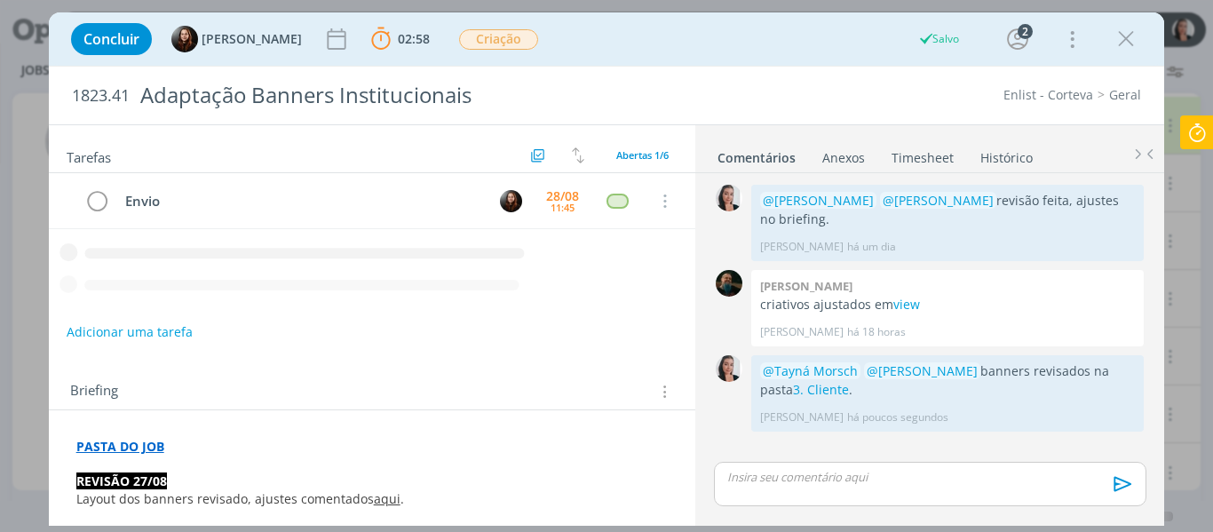
click at [1190, 140] on icon at bounding box center [1197, 132] width 32 height 35
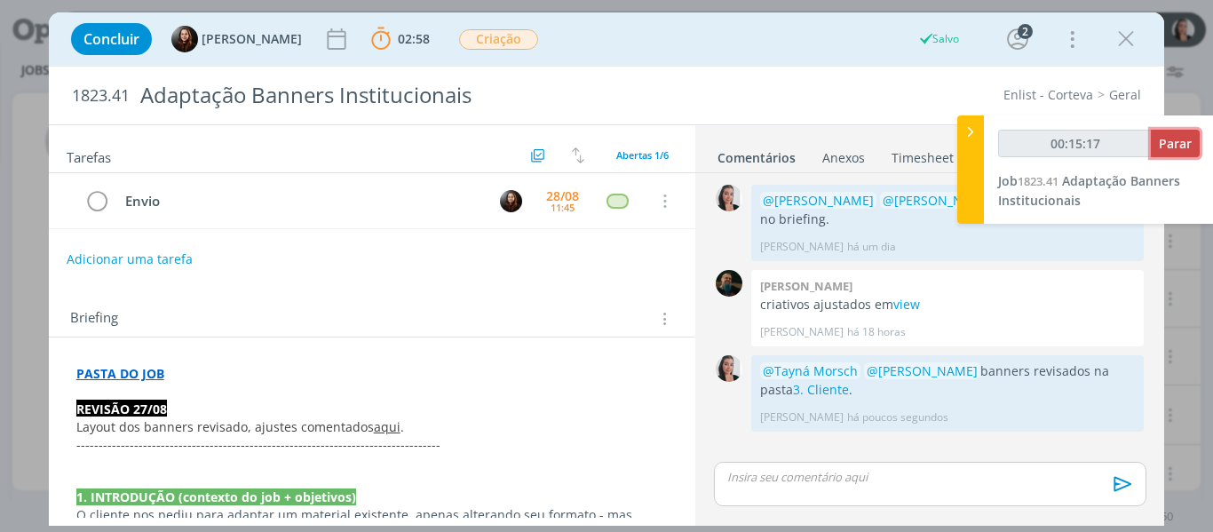
click at [1186, 140] on span "Parar" at bounding box center [1175, 143] width 33 height 17
type input "00:16:00"
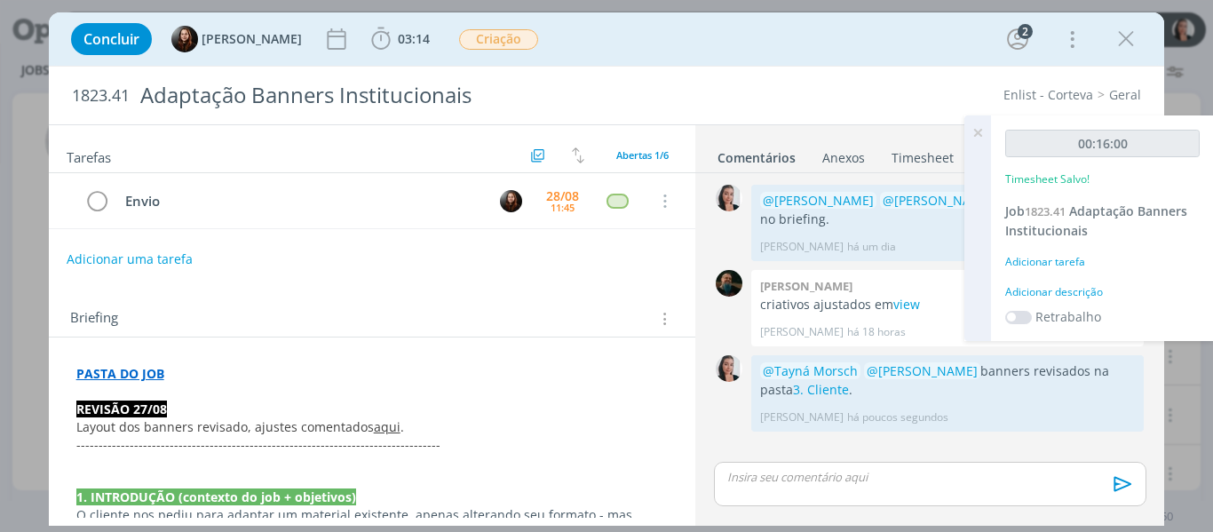
click at [1048, 285] on div "Adicionar descrição" at bounding box center [1102, 292] width 194 height 16
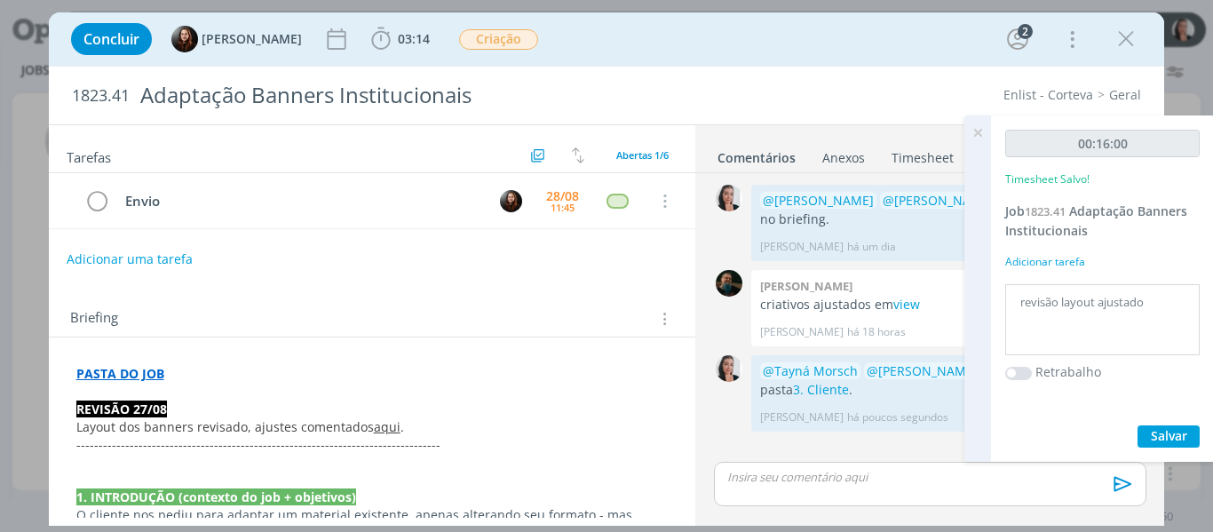
type textarea "revisão layout ajustado"
click at [1166, 442] on span "Salvar" at bounding box center [1169, 435] width 36 height 17
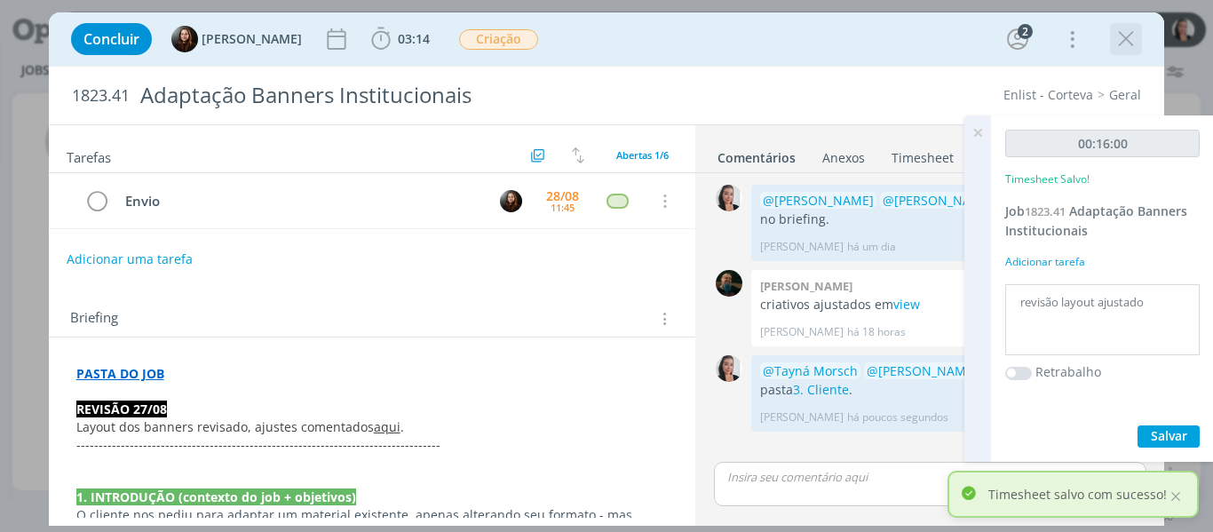
click at [1111, 43] on div "dialog" at bounding box center [1126, 39] width 32 height 32
click at [1123, 44] on icon "dialog" at bounding box center [1125, 39] width 27 height 27
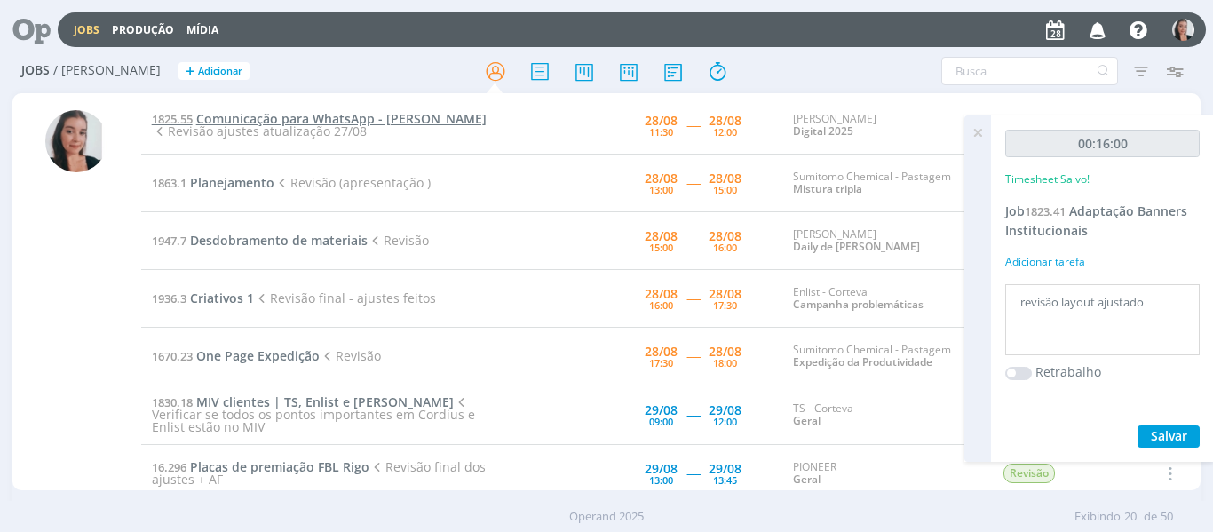
click at [307, 115] on span "Comunicação para WhatsApp - [PERSON_NAME]" at bounding box center [341, 118] width 290 height 17
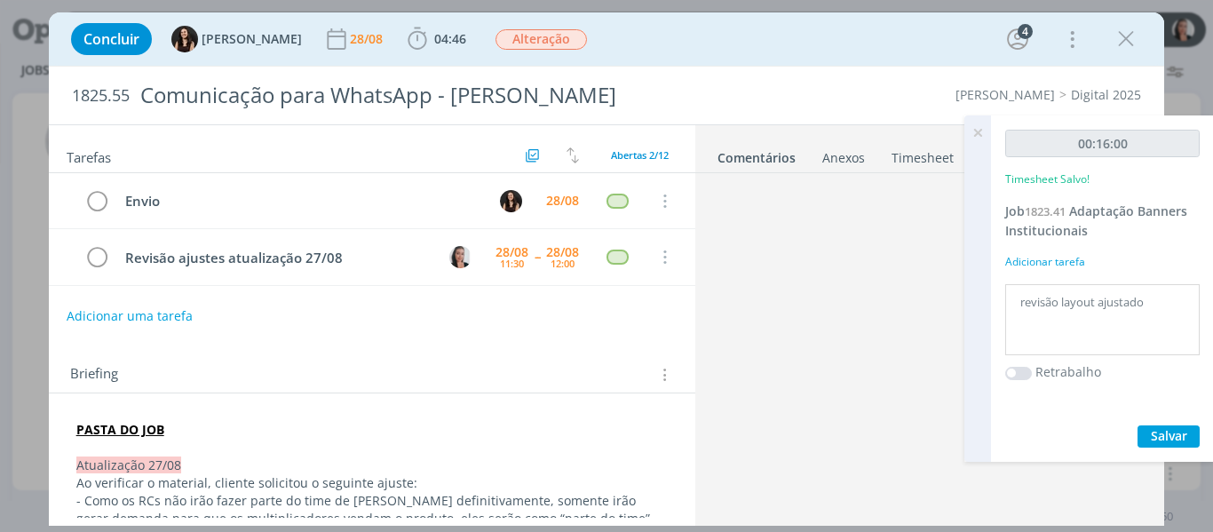
scroll to position [751, 0]
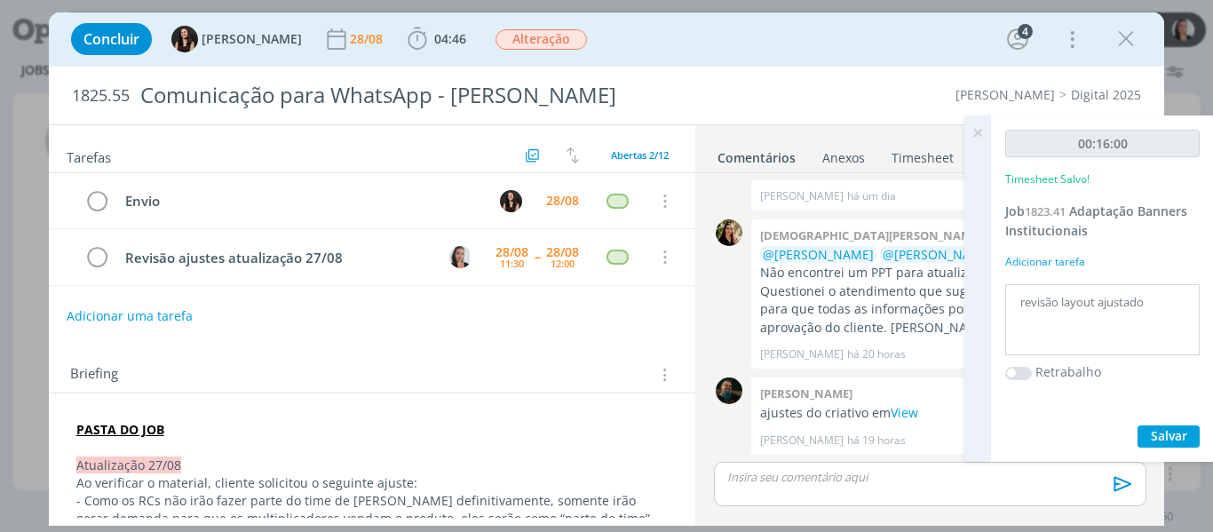
click at [978, 131] on icon at bounding box center [977, 132] width 32 height 35
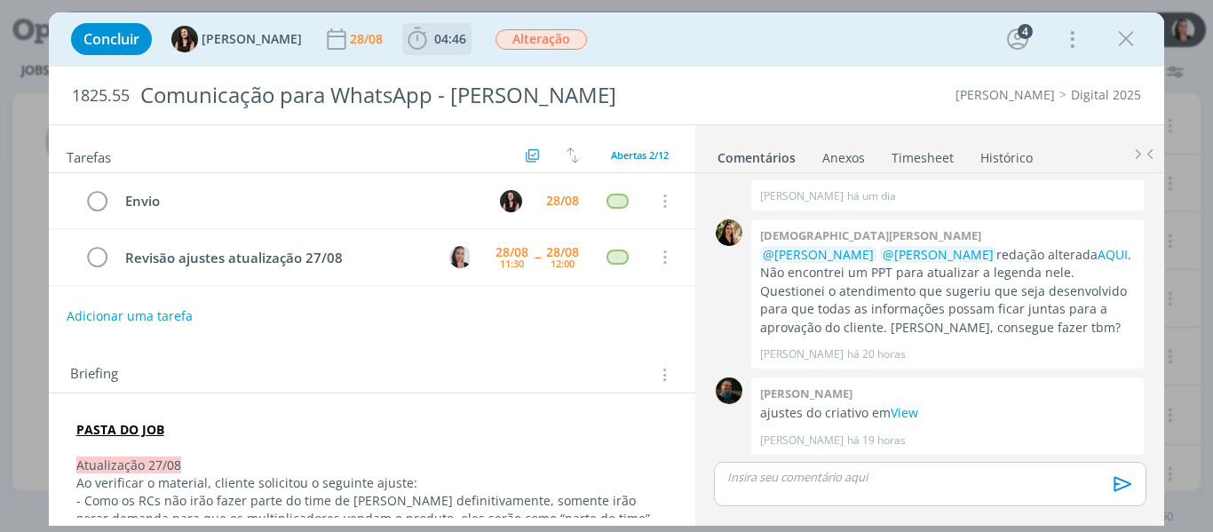
click at [404, 40] on icon "dialog" at bounding box center [417, 39] width 27 height 27
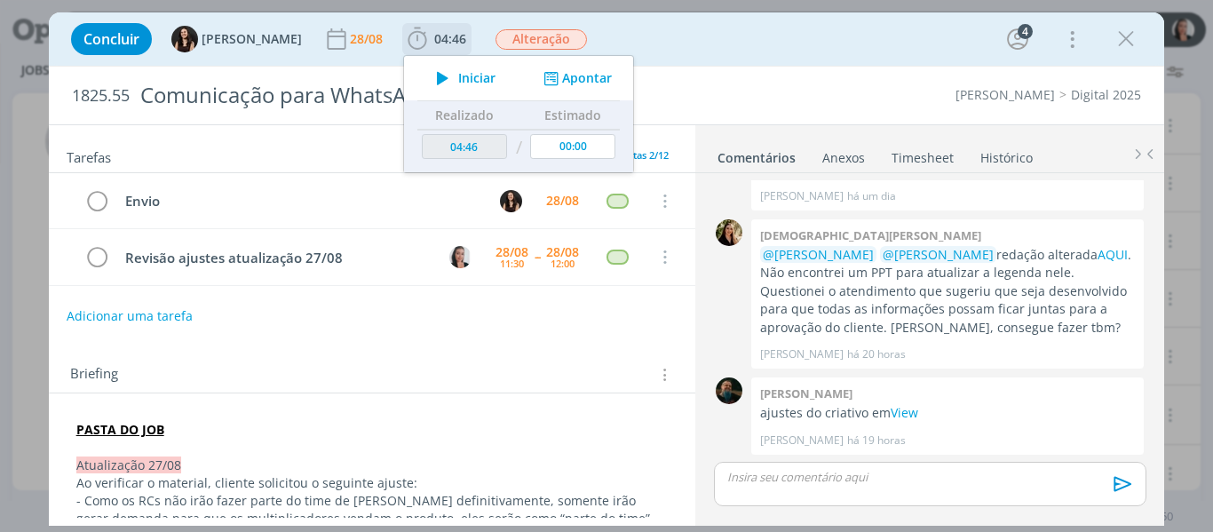
click at [432, 71] on icon "dialog" at bounding box center [442, 78] width 31 height 23
click at [787, 33] on div "Concluir Isabelle Silva 28/08 04:46 Iniciar Apontar Data * 28/08/2025 Horas * 0…" at bounding box center [606, 39] width 1089 height 43
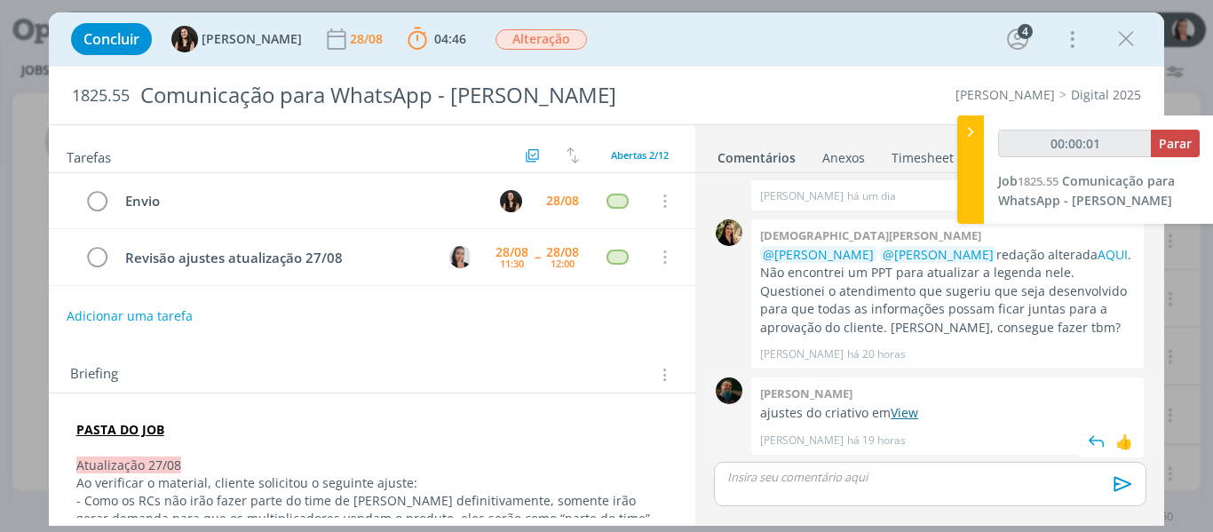
click at [904, 416] on link "View" at bounding box center [904, 412] width 28 height 17
type input "00:00:05"
click at [965, 150] on div at bounding box center [970, 169] width 27 height 108
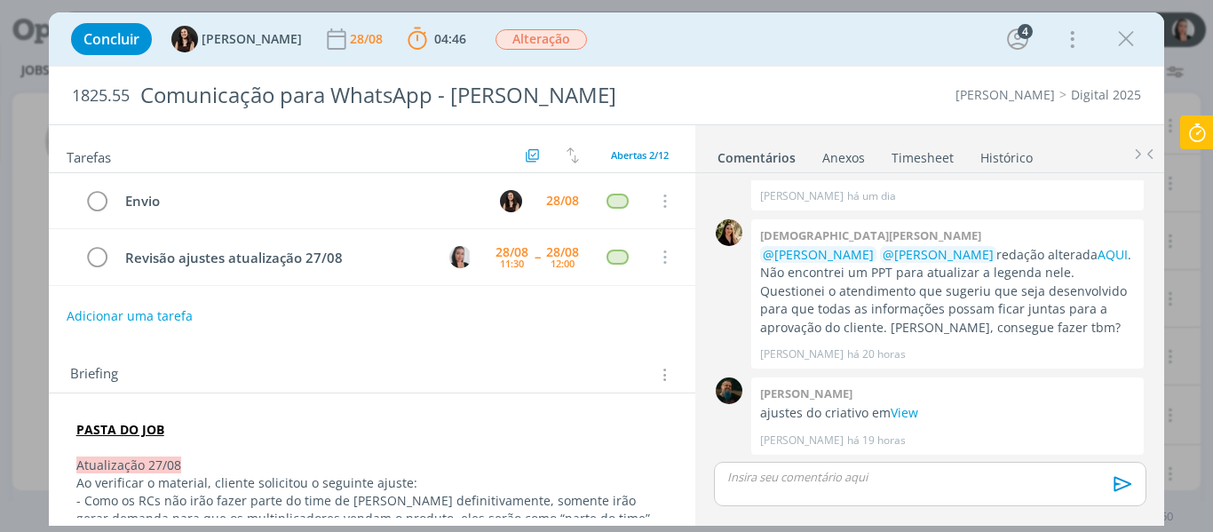
click at [713, 46] on div "Concluir Isabelle Silva 28/08 04:46 Parar Apontar Data * 28/08/2025 Horas * 00:…" at bounding box center [606, 39] width 1089 height 43
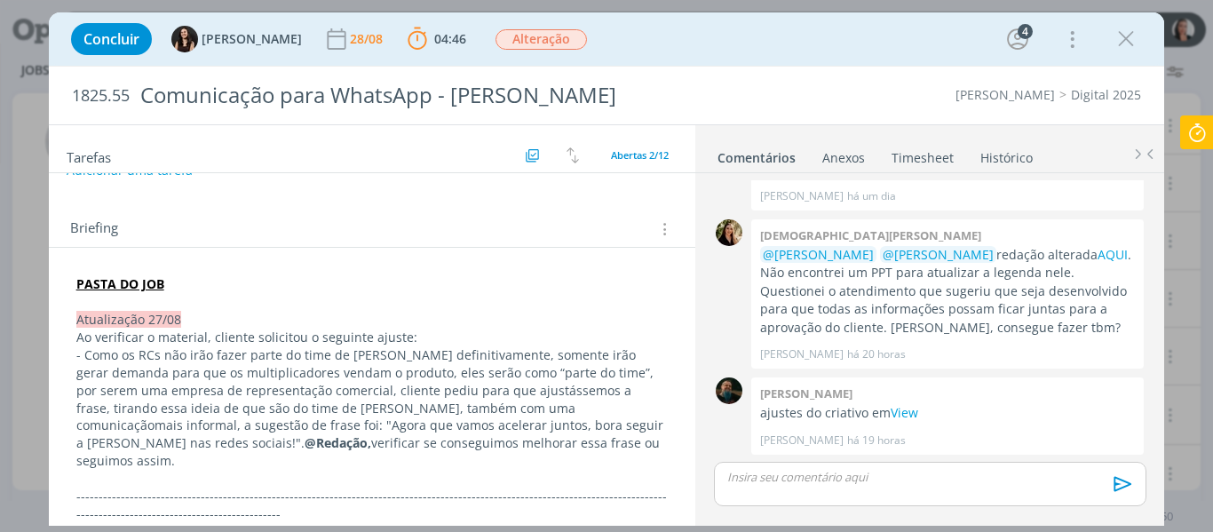
scroll to position [178, 0]
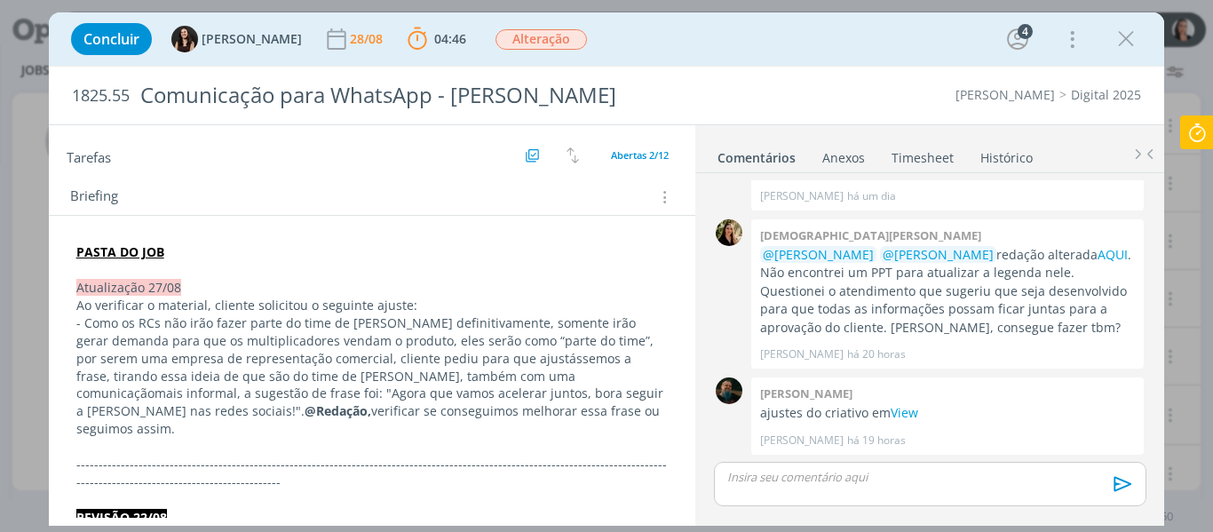
click at [825, 62] on div "Concluir Isabelle Silva 28/08 04:46 Parar Apontar Data * 28/08/2025 Horas * 00:…" at bounding box center [607, 38] width 1116 height 53
click at [1097, 252] on link "AQUI" at bounding box center [1112, 254] width 30 height 17
click at [771, 36] on div "Concluir Isabelle Silva 28/08 04:46 Parar Apontar Data * 28/08/2025 Horas * 00:…" at bounding box center [606, 39] width 1089 height 43
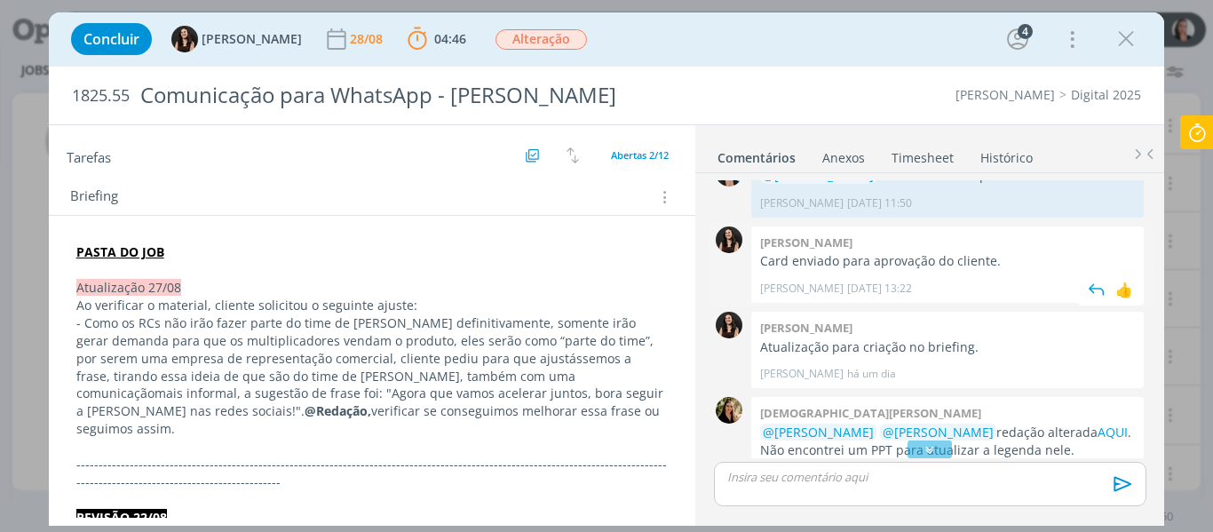
scroll to position [485, 0]
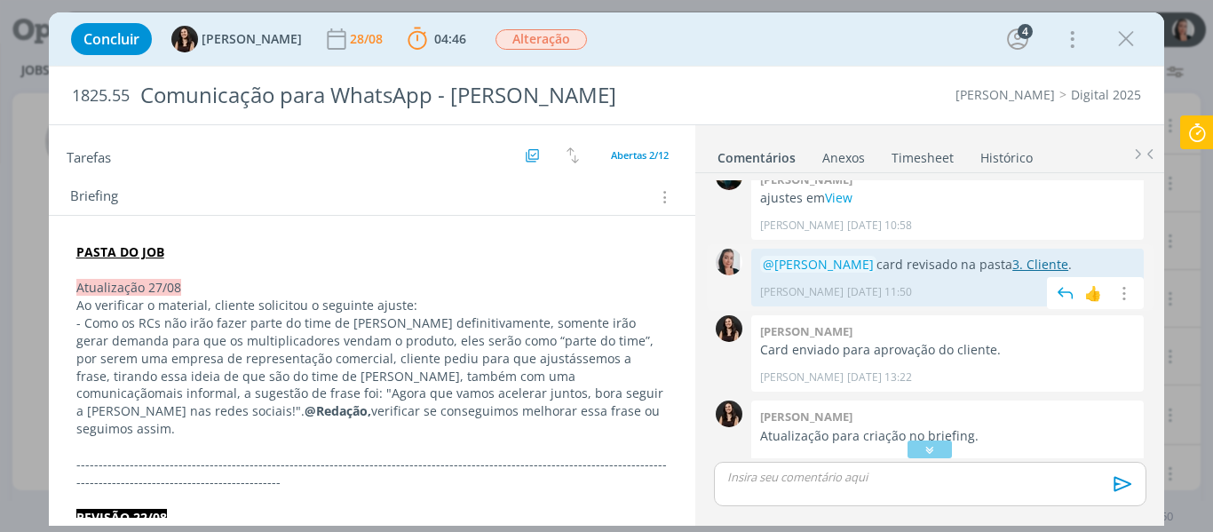
click at [1016, 269] on link "3. Cliente" at bounding box center [1040, 264] width 56 height 17
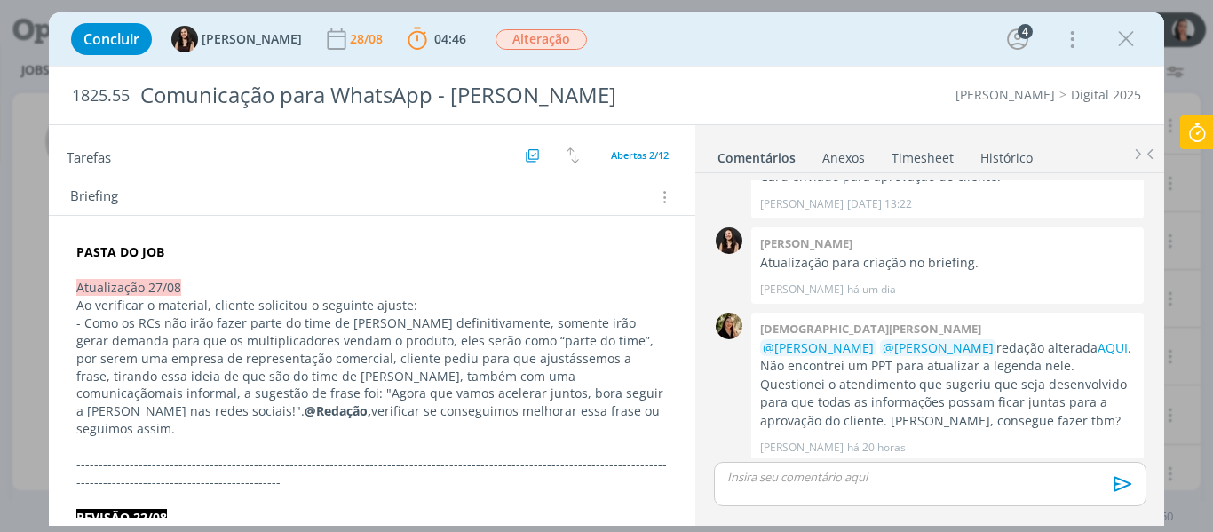
scroll to position [662, 0]
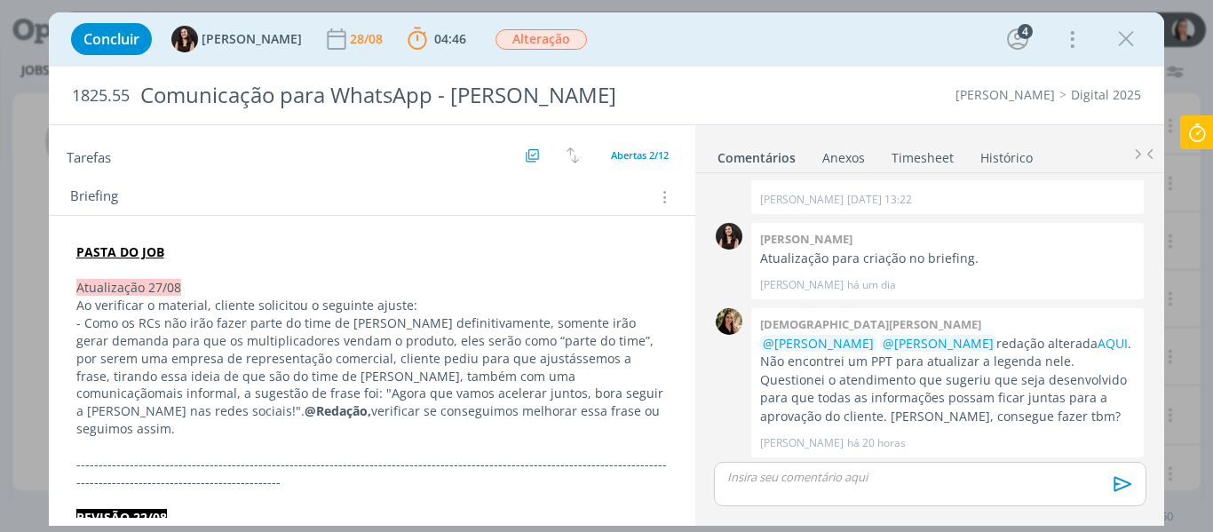
click at [715, 49] on div "Concluir Isabelle Silva 28/08 04:46 Parar Apontar Data * 28/08/2025 Horas * 00:…" at bounding box center [606, 39] width 1089 height 43
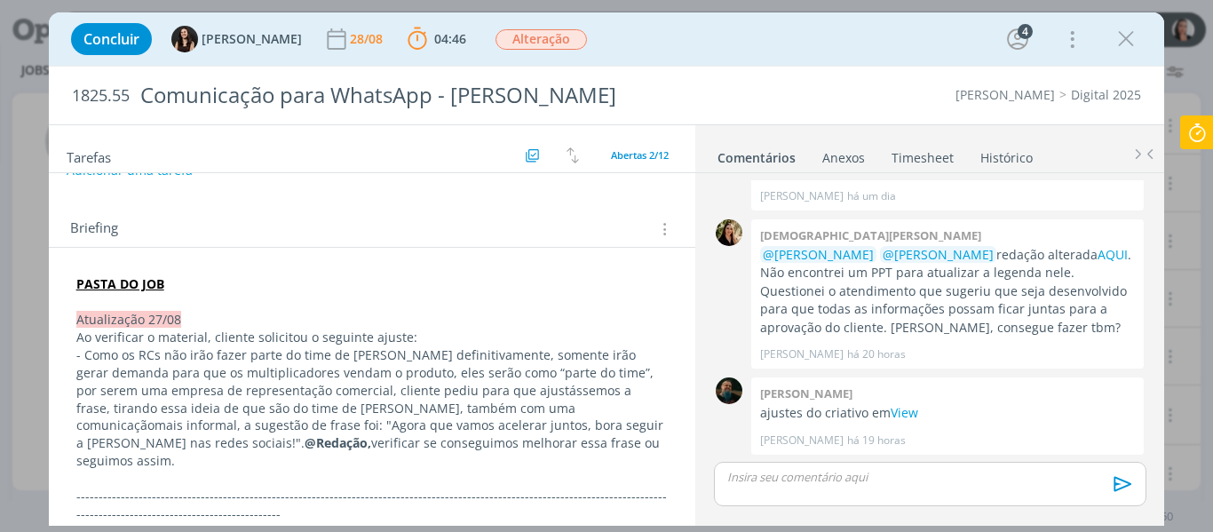
scroll to position [89, 0]
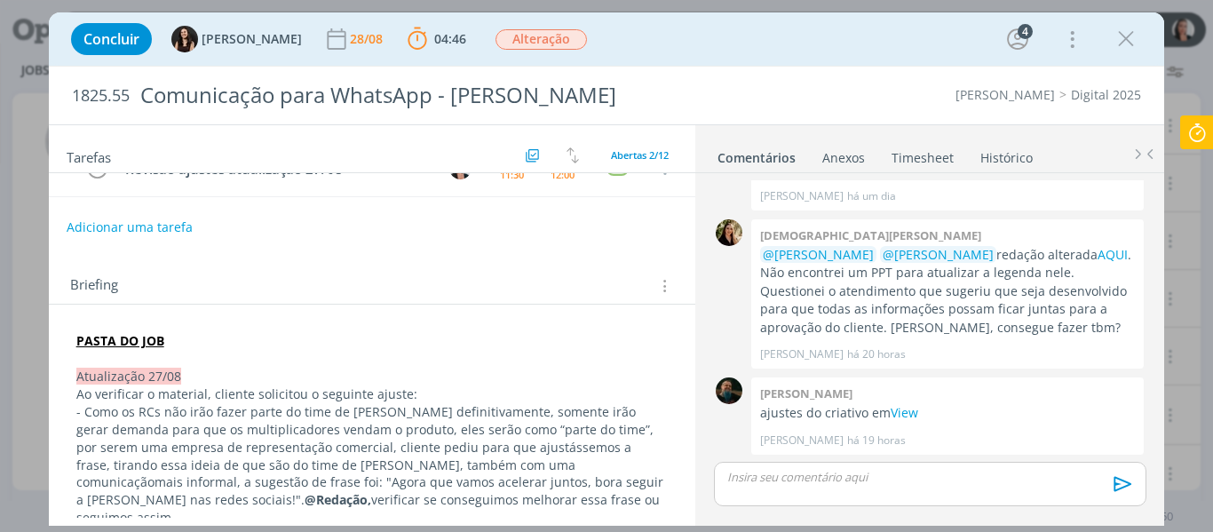
click at [838, 490] on div "dialog" at bounding box center [929, 484] width 431 height 44
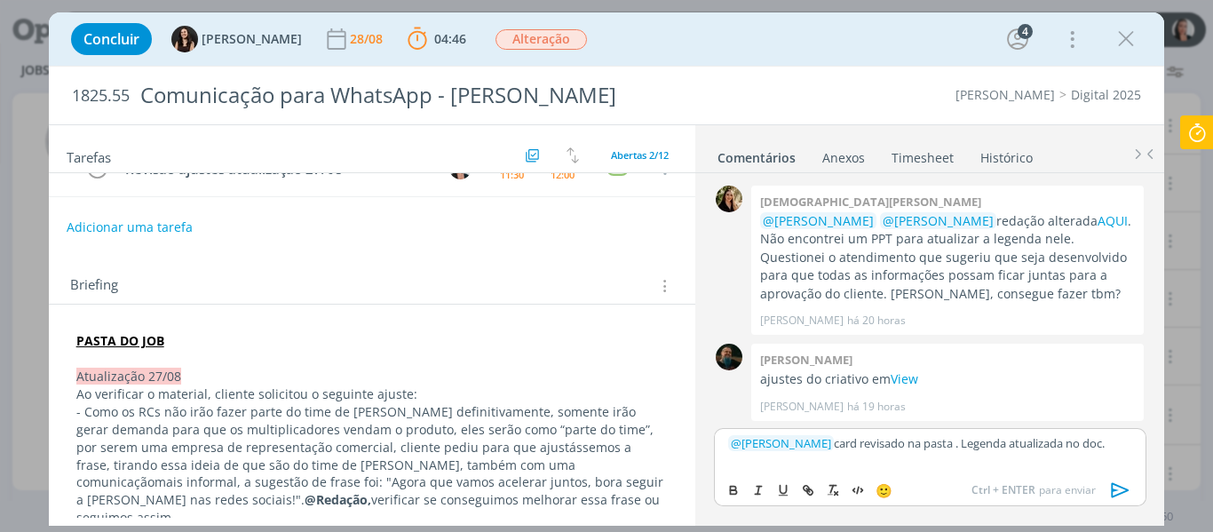
click at [1076, 444] on p "﻿ @ Isabelle Silva ﻿ card revisado na pasta . Legenda atualizada no doc." at bounding box center [929, 443] width 403 height 16
click at [811, 489] on icon "dialog" at bounding box center [809, 491] width 5 height 5
paste input "https://sobeae.sharepoint.com/:w:/s/SOBEAE/EXKMBbu7tPJFsWuxxU9ALYkBAPfG7IIP1Wpv…"
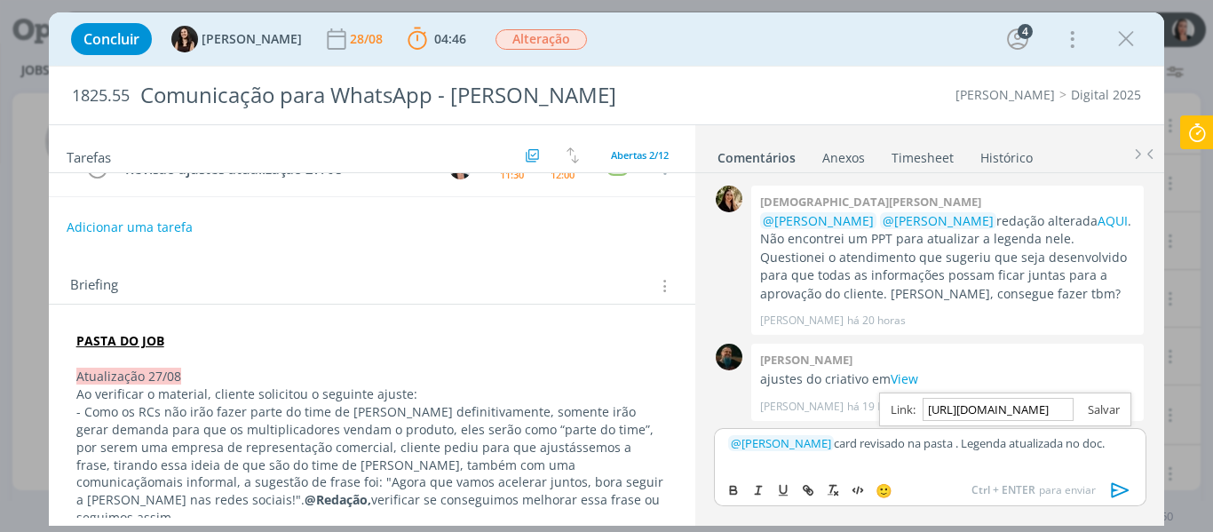
type input "https://sobeae.sharepoint.com/:w:/s/SOBEAE/EXKMBbu7tPJFsWuxxU9ALYkBAPfG7IIP1Wpv…"
click at [1099, 405] on link "dialog" at bounding box center [1096, 409] width 46 height 16
drag, startPoint x: 939, startPoint y: 442, endPoint x: 947, endPoint y: 475, distance: 33.8
click at [939, 442] on p "﻿ @ Isabelle Silva ﻿ card revisado na pasta . Legenda atualizada no doc ." at bounding box center [929, 443] width 403 height 16
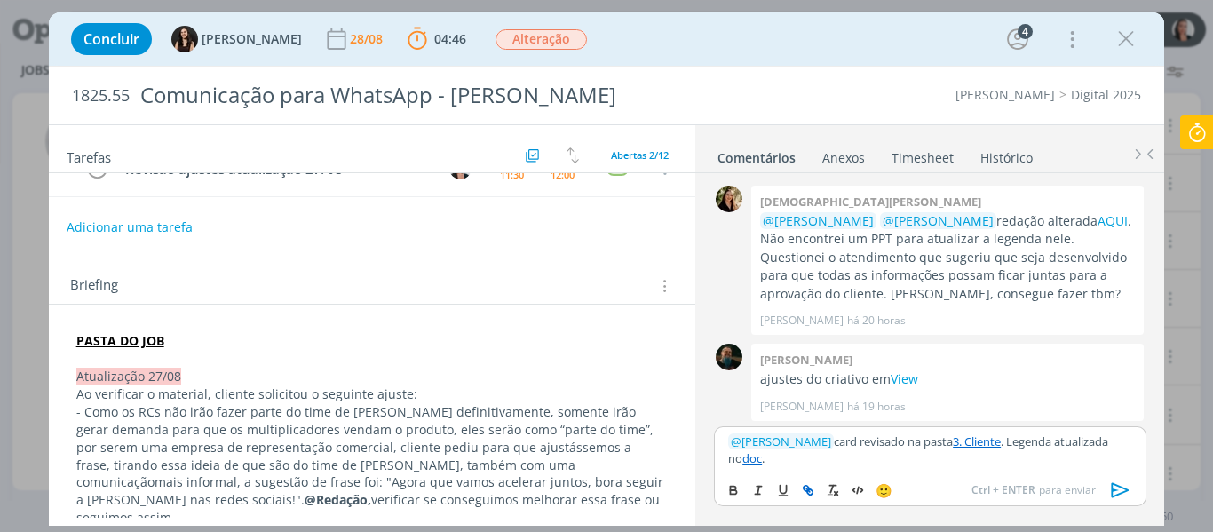
click at [1116, 494] on icon "dialog" at bounding box center [1120, 490] width 27 height 27
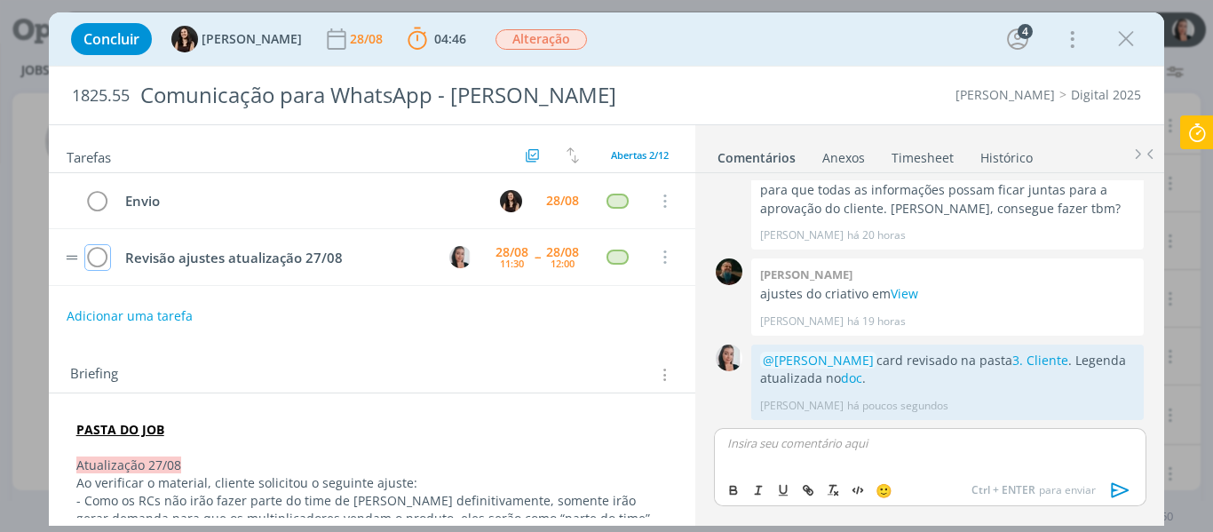
drag, startPoint x: 99, startPoint y: 259, endPoint x: 115, endPoint y: 255, distance: 15.7
click at [107, 257] on icon "dialog" at bounding box center [97, 257] width 25 height 27
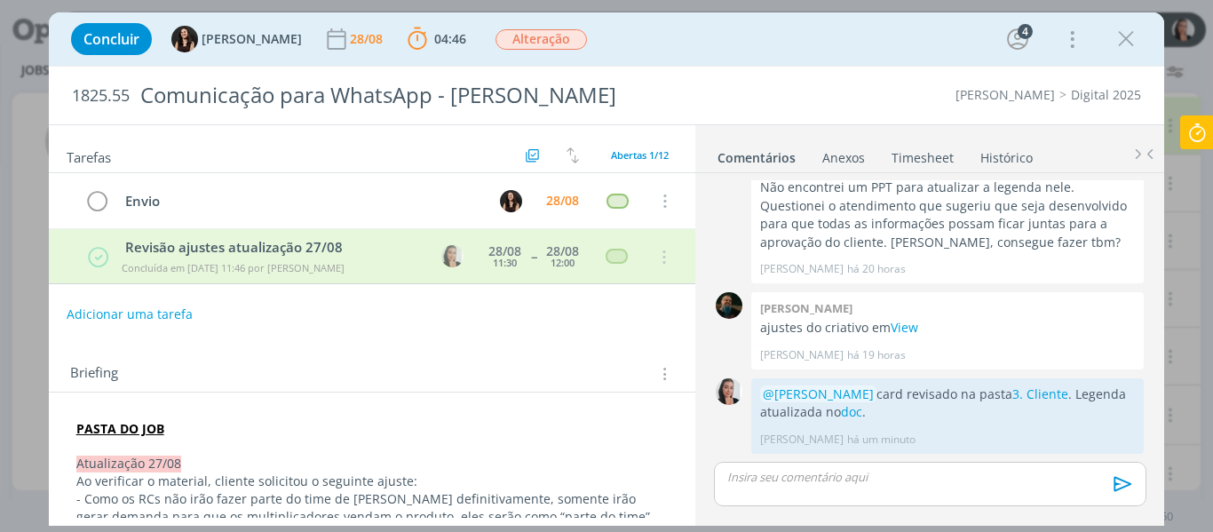
scroll to position [836, 0]
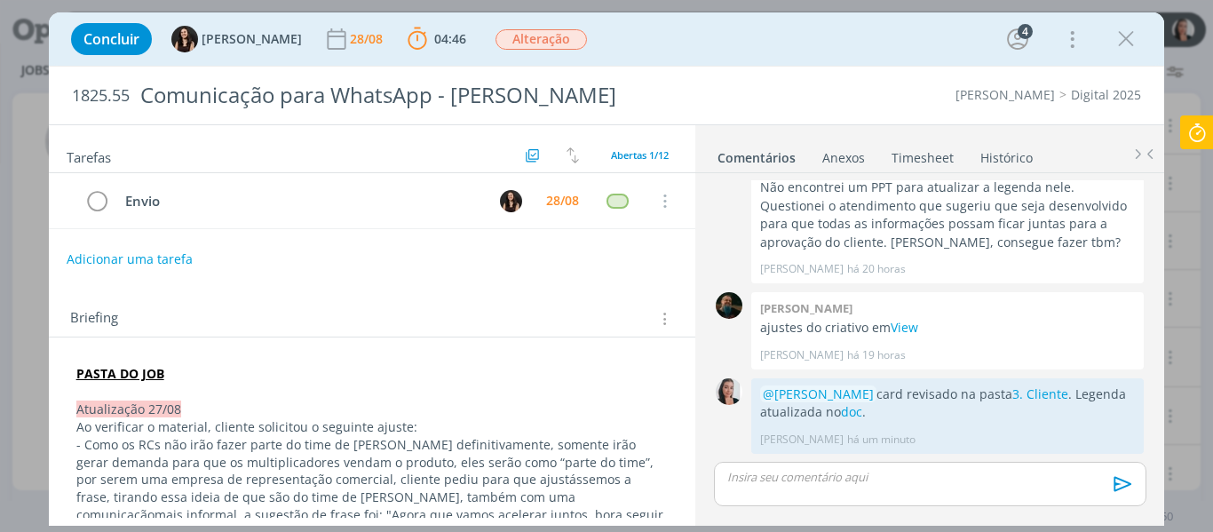
click at [1208, 129] on icon at bounding box center [1197, 132] width 32 height 35
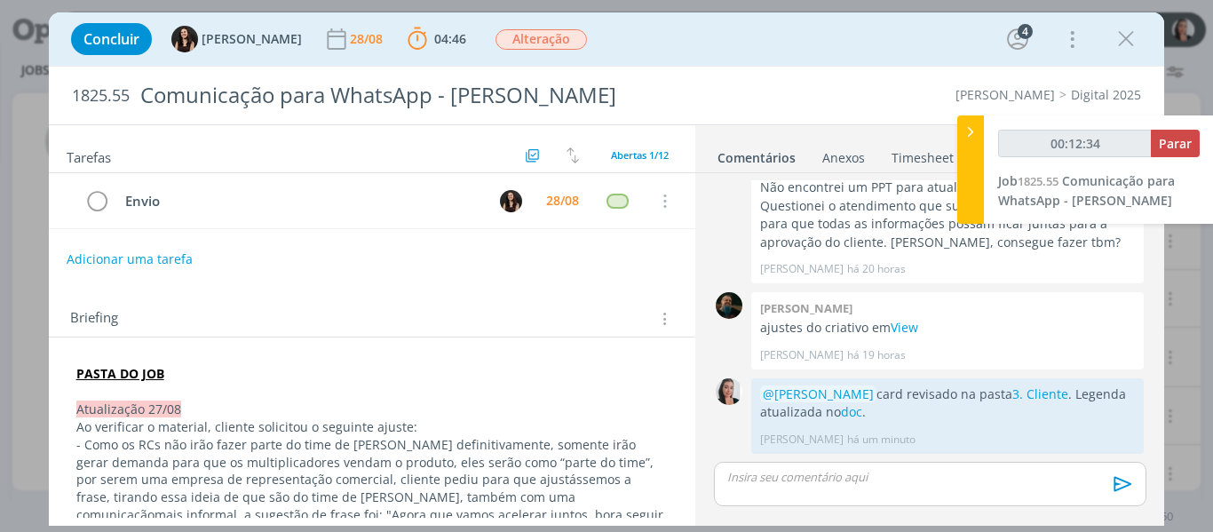
type input "00:12:35"
click at [1185, 148] on span "Parar" at bounding box center [1175, 143] width 33 height 17
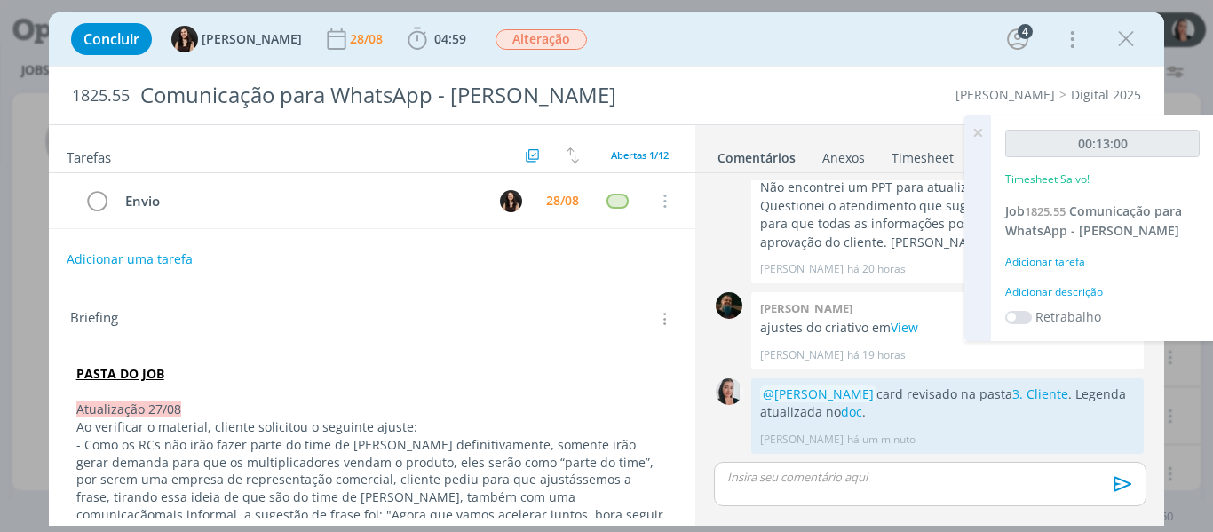
click at [1050, 284] on div "Adicionar descrição" at bounding box center [1102, 292] width 194 height 16
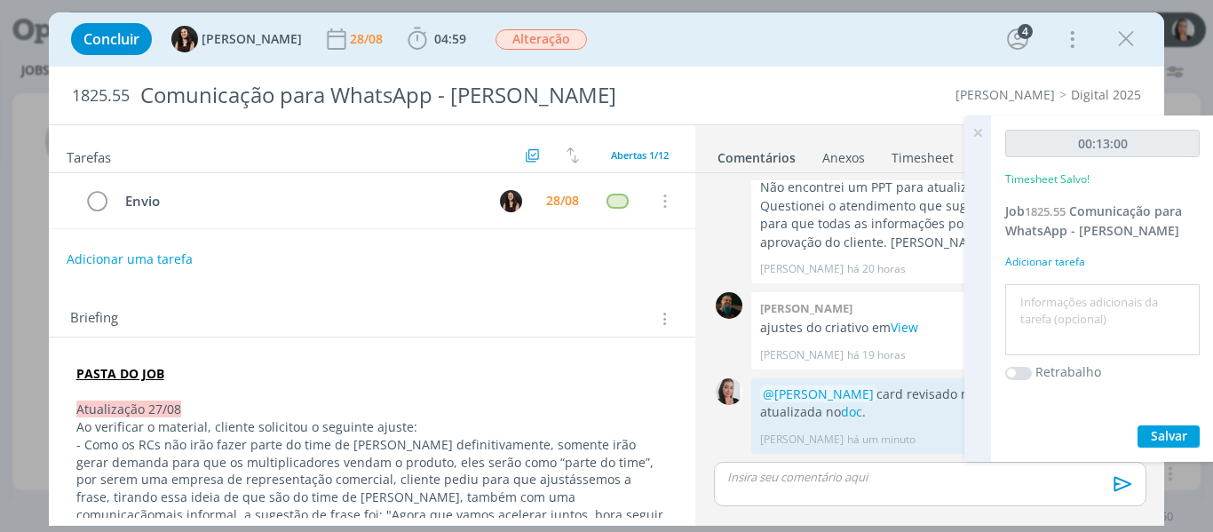
click at [1054, 293] on textarea at bounding box center [1102, 320] width 186 height 63
type textarea "revisão ajustes 27/08"
click at [1159, 447] on div "00:13:00 Timesheet Salvo! Job 1825.55 Comunicação para WhatsApp - Siga Cordius …" at bounding box center [1102, 288] width 223 height 346
click at [1166, 442] on span "Salvar" at bounding box center [1169, 435] width 36 height 17
click at [974, 130] on icon at bounding box center [977, 132] width 32 height 35
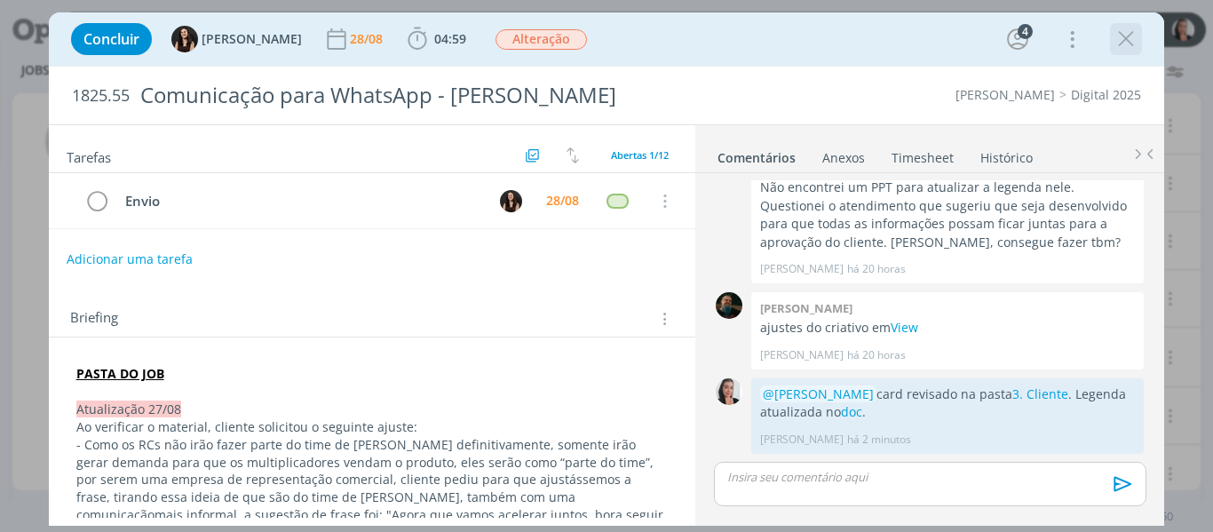
click at [1134, 41] on icon "dialog" at bounding box center [1125, 39] width 27 height 27
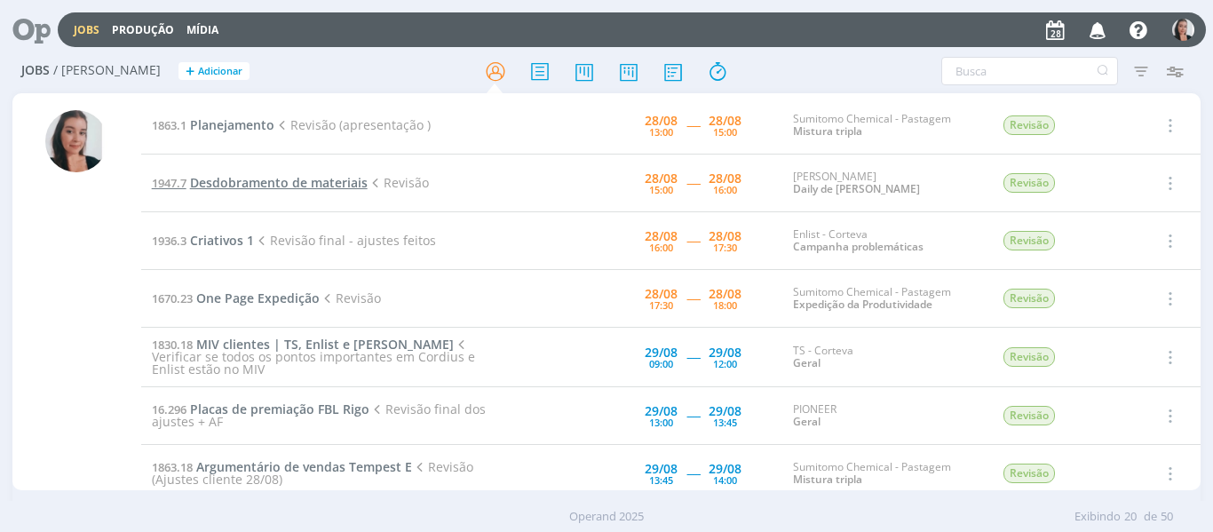
click at [320, 184] on span "Desdobramento de materiais" at bounding box center [279, 182] width 178 height 17
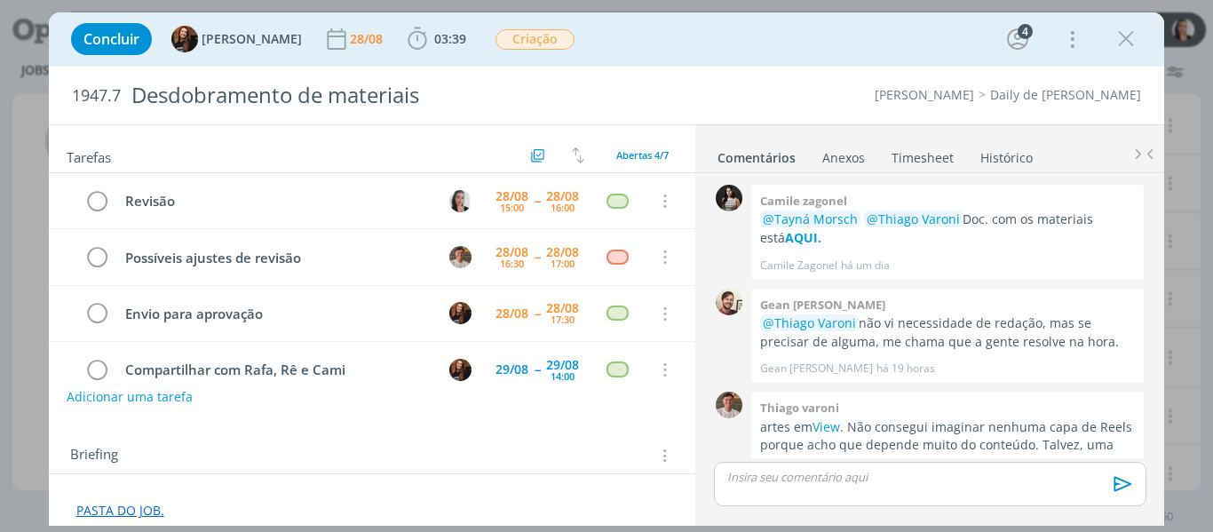
scroll to position [69, 0]
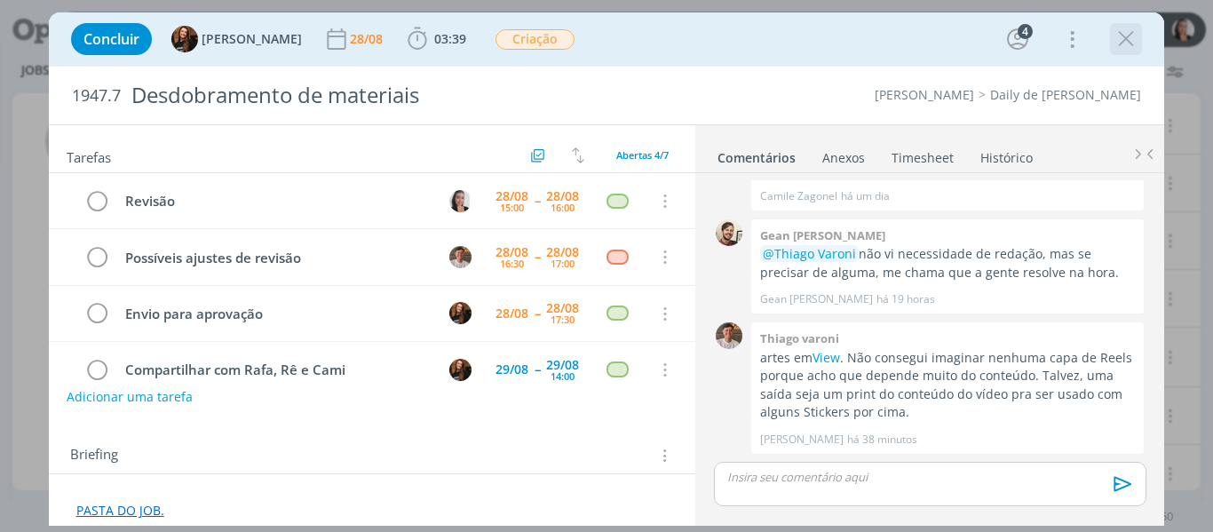
click at [1139, 46] on button "dialog" at bounding box center [1125, 39] width 27 height 27
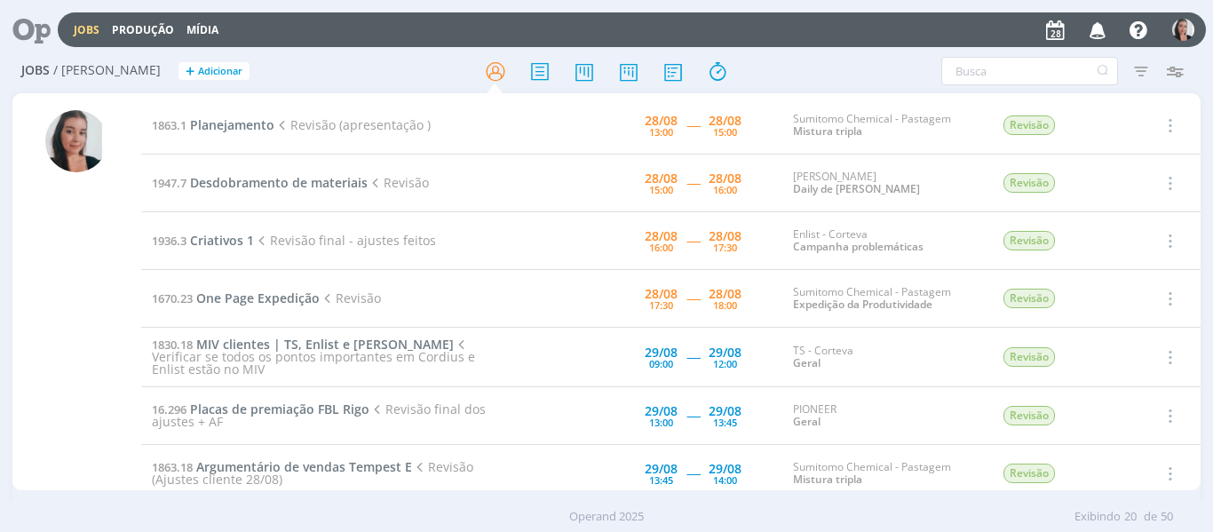
click at [805, 86] on div "Jobs / Minha Pauta + Adicionar Filtros Filtrar Limpar Tipo Jobs e Tarefas Data …" at bounding box center [606, 72] width 1189 height 44
click at [799, 65] on div at bounding box center [606, 71] width 396 height 32
